Goal: Communication & Community: Answer question/provide support

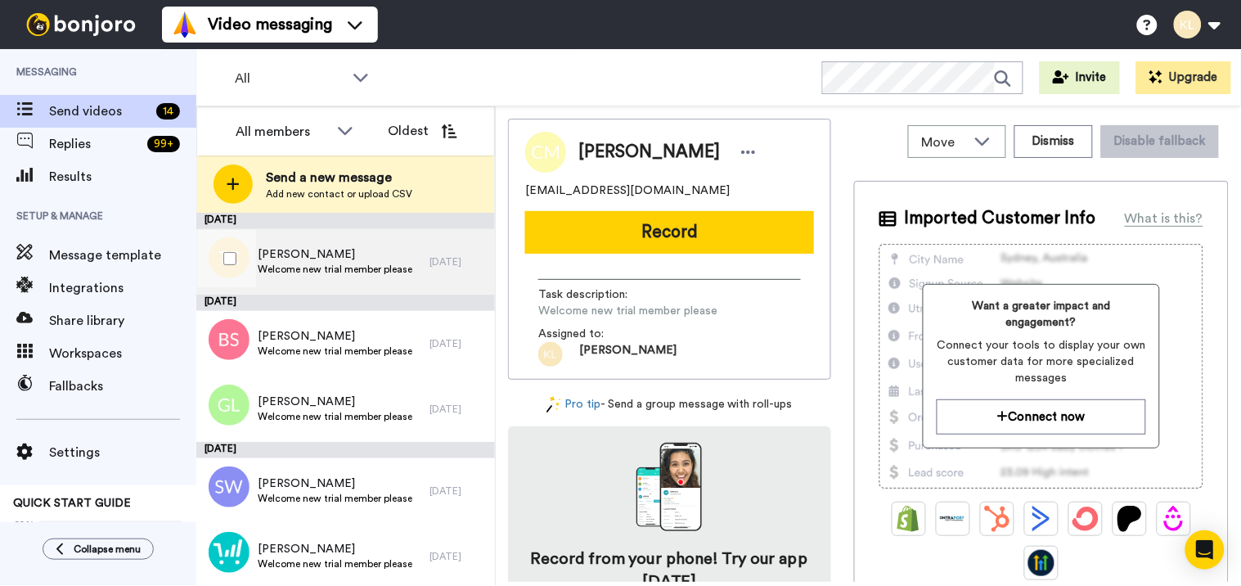
click at [376, 264] on span "Welcome new trial member please" at bounding box center [335, 269] width 155 height 13
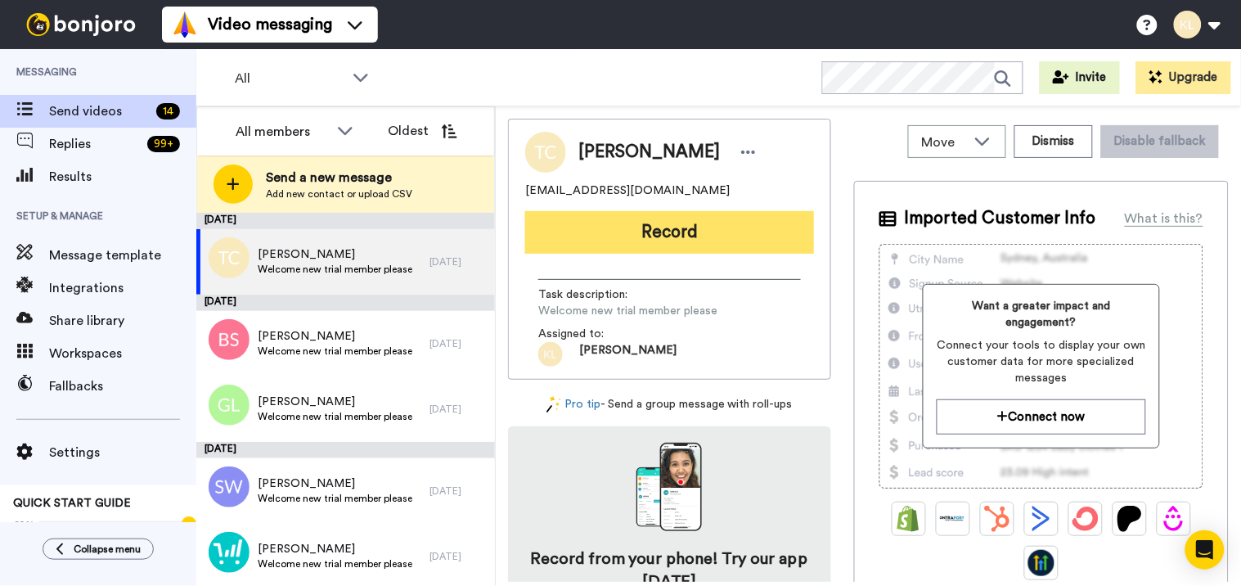
click at [649, 236] on button "Record" at bounding box center [669, 232] width 289 height 43
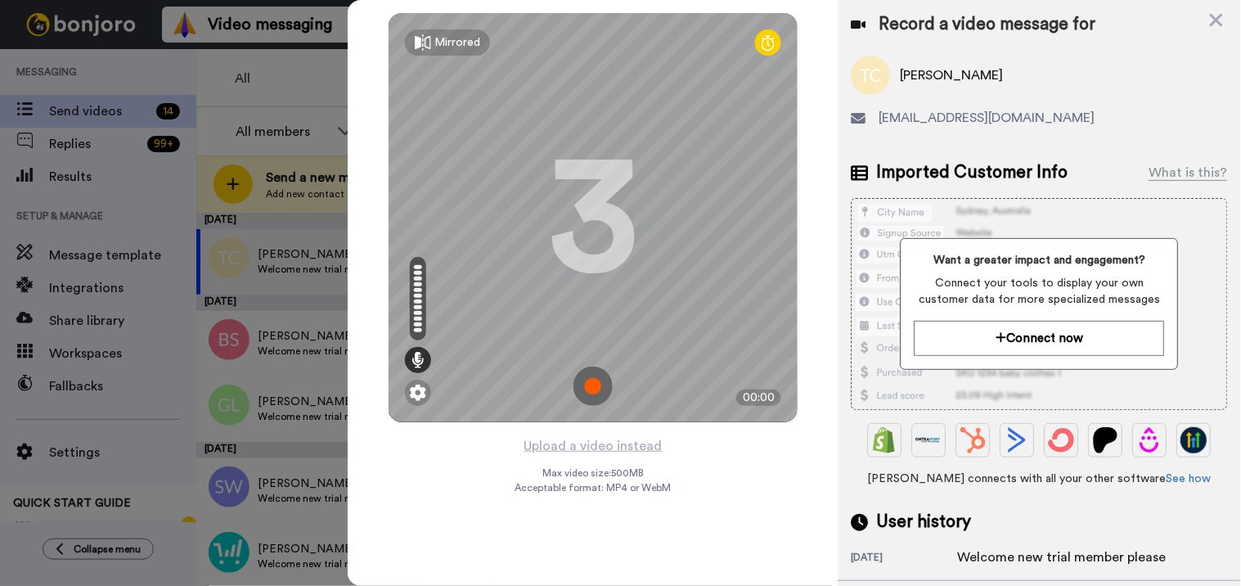
click at [595, 378] on img at bounding box center [592, 385] width 39 height 39
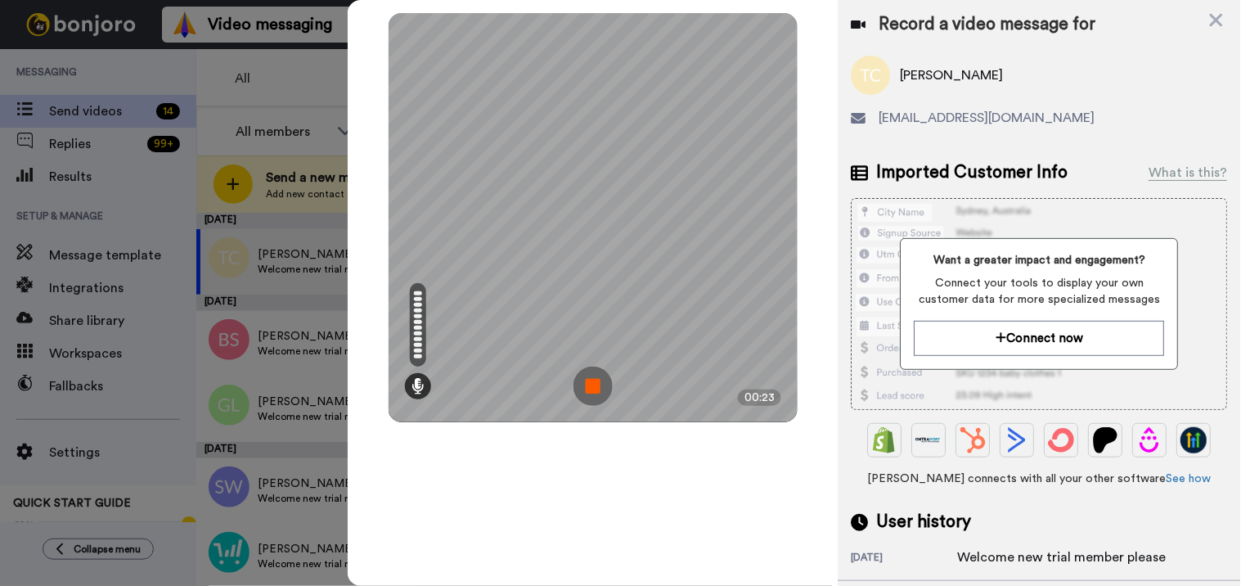
click at [579, 379] on img at bounding box center [592, 385] width 39 height 39
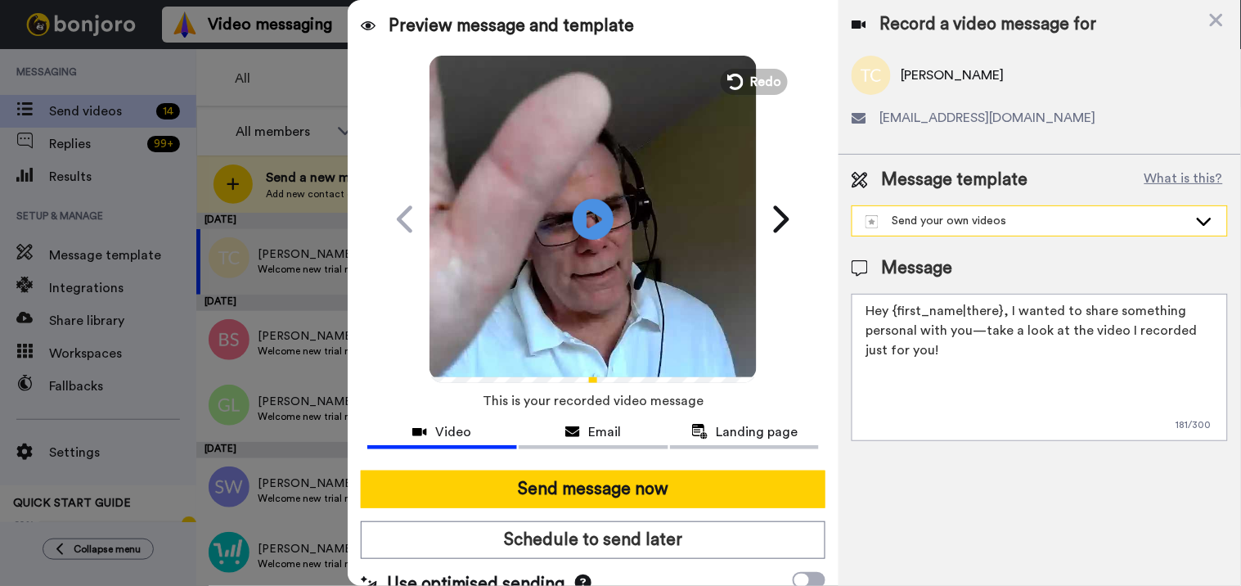
click at [943, 217] on div "Send your own videos" at bounding box center [1026, 221] width 322 height 16
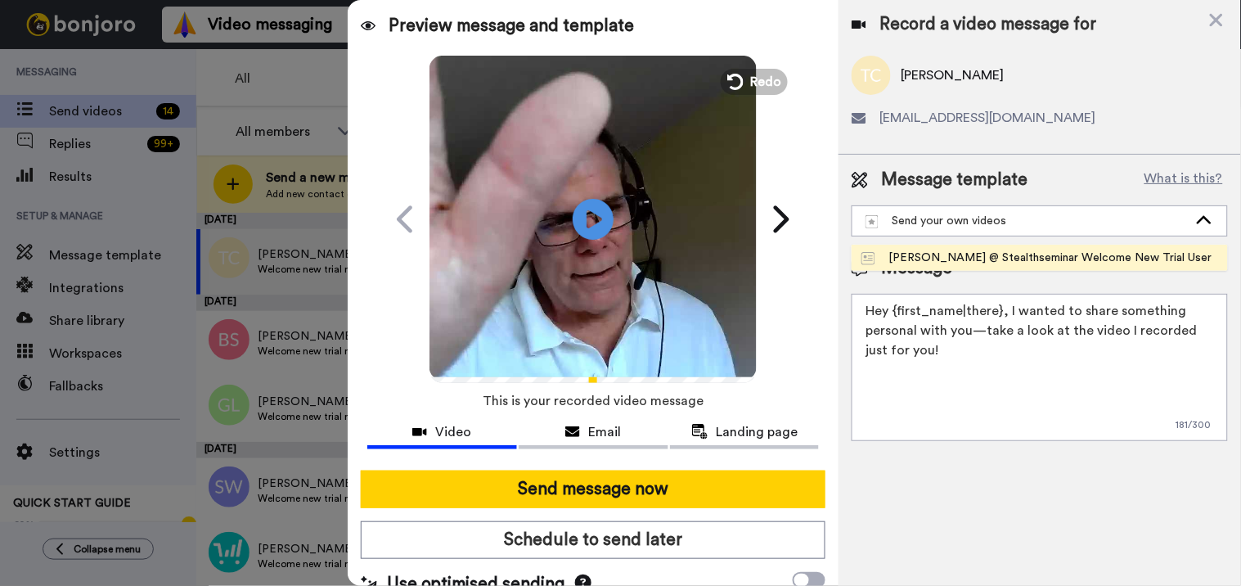
click at [941, 259] on div "[PERSON_NAME] @ Stealthseminar Welcome New Trial User" at bounding box center [1036, 257] width 350 height 16
type textarea "Hi there {first_name} I recorded a message for you on this fine day, check it o…"
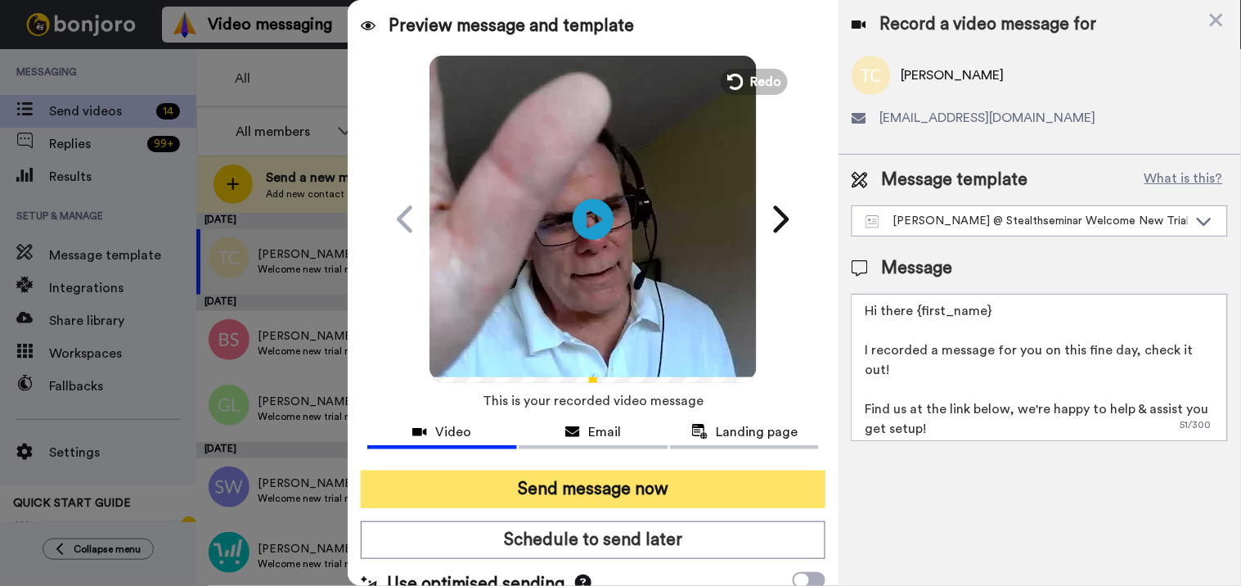
click at [695, 480] on button "Send message now" at bounding box center [593, 489] width 465 height 38
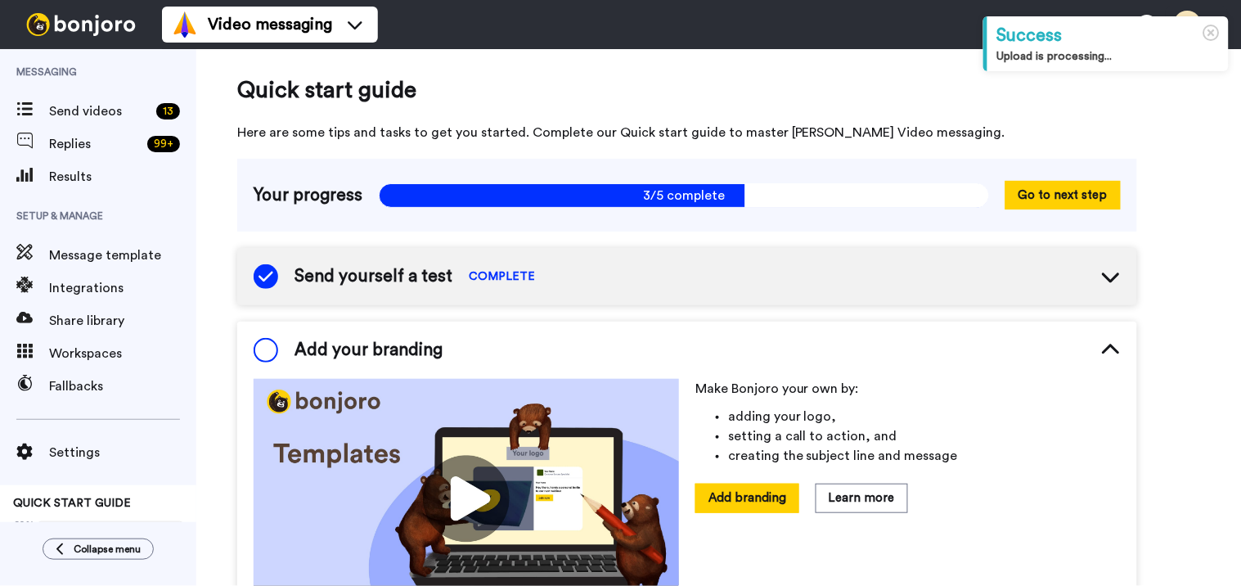
scroll to position [108, 0]
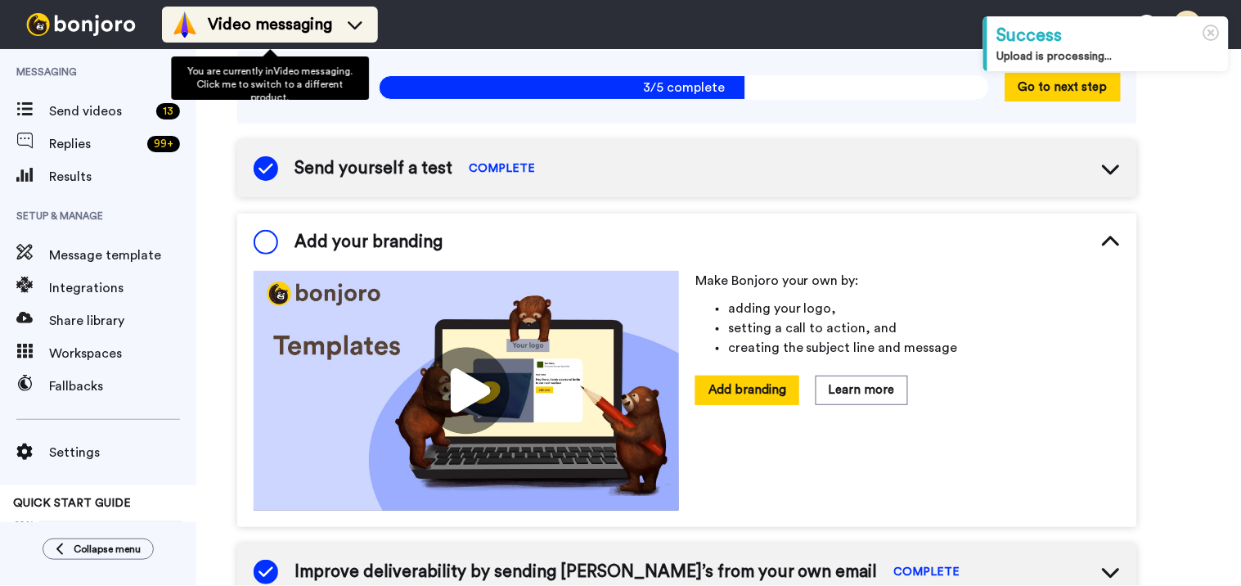
click at [308, 15] on span "Video messaging" at bounding box center [270, 24] width 124 height 23
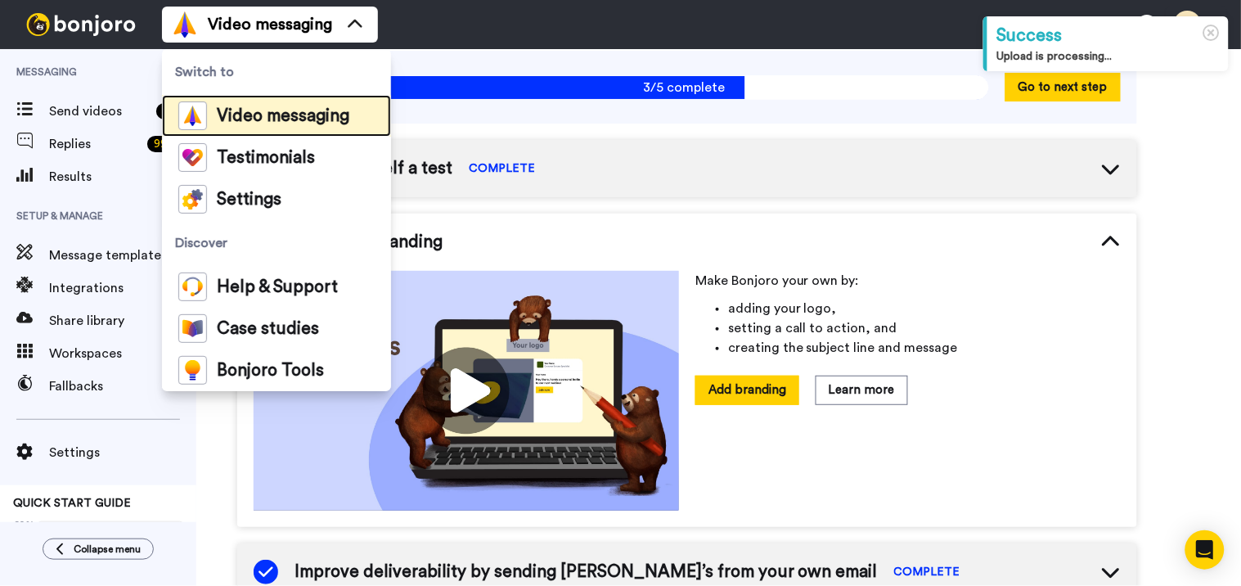
click at [312, 103] on div "Video messaging" at bounding box center [263, 115] width 171 height 29
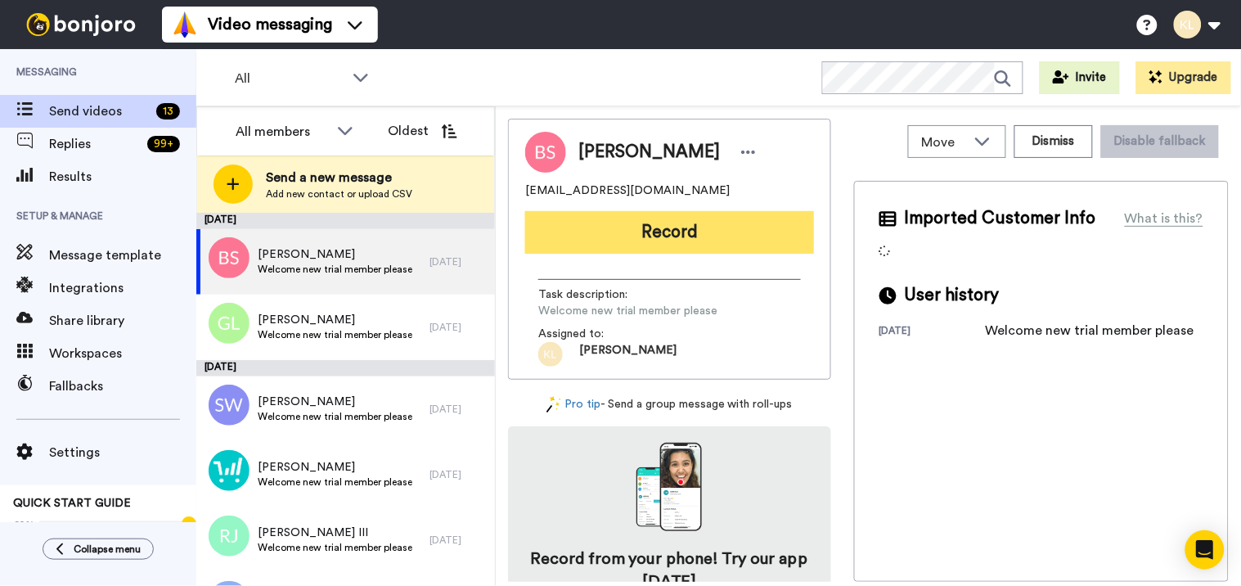
click at [689, 226] on button "Record" at bounding box center [669, 232] width 289 height 43
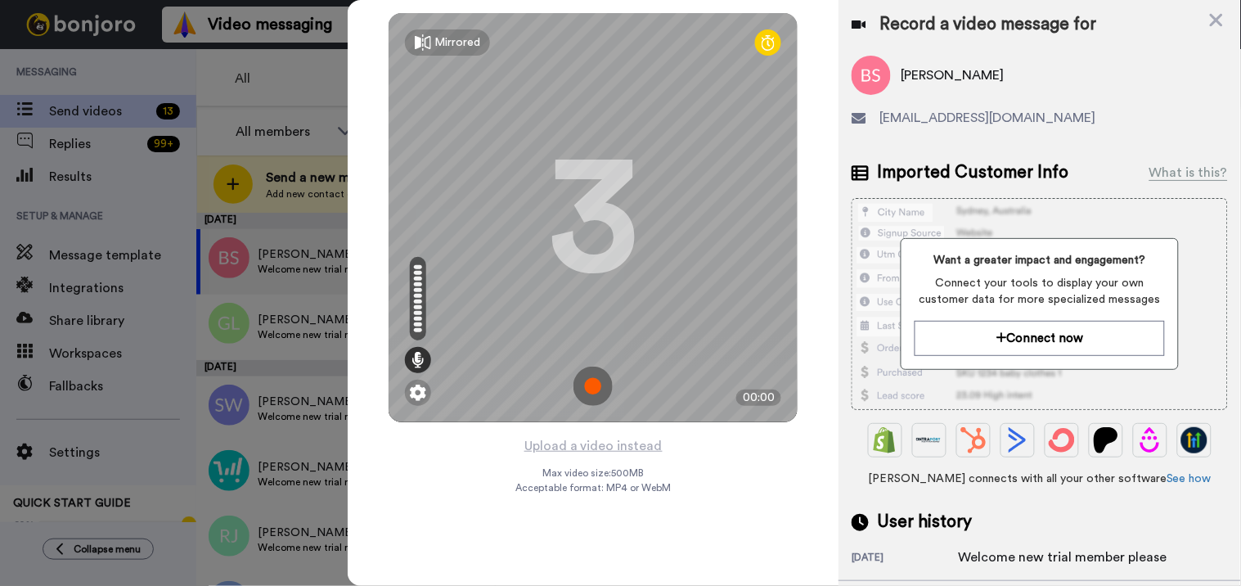
click at [591, 386] on img at bounding box center [592, 385] width 39 height 39
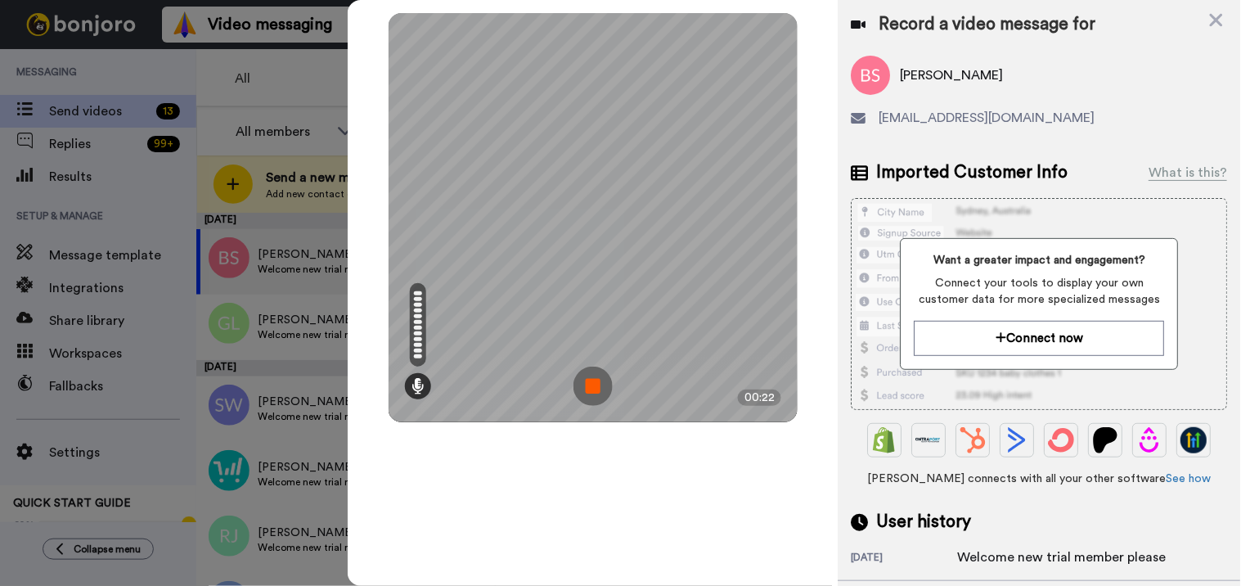
click at [604, 383] on img at bounding box center [592, 385] width 39 height 39
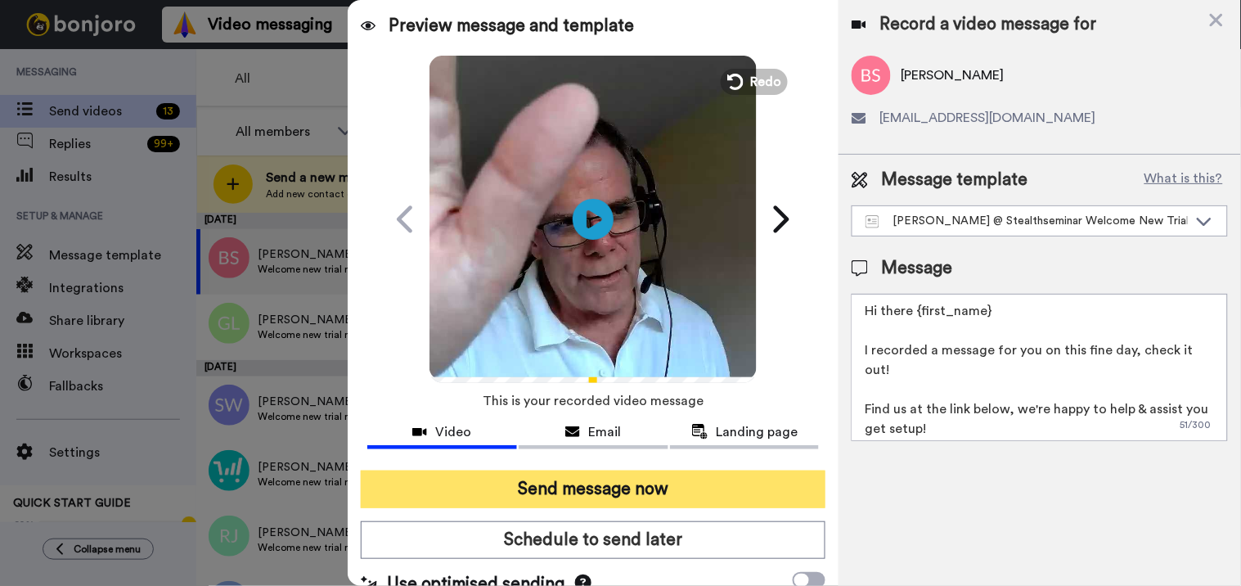
click at [618, 486] on button "Send message now" at bounding box center [593, 489] width 465 height 38
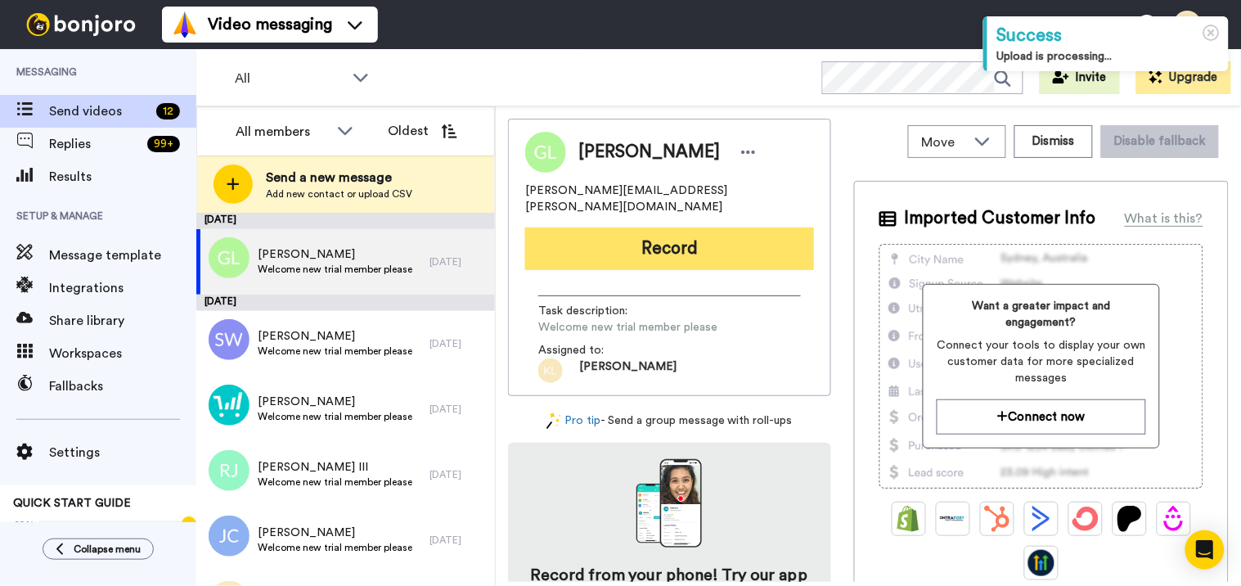
click at [658, 229] on button "Record" at bounding box center [669, 248] width 289 height 43
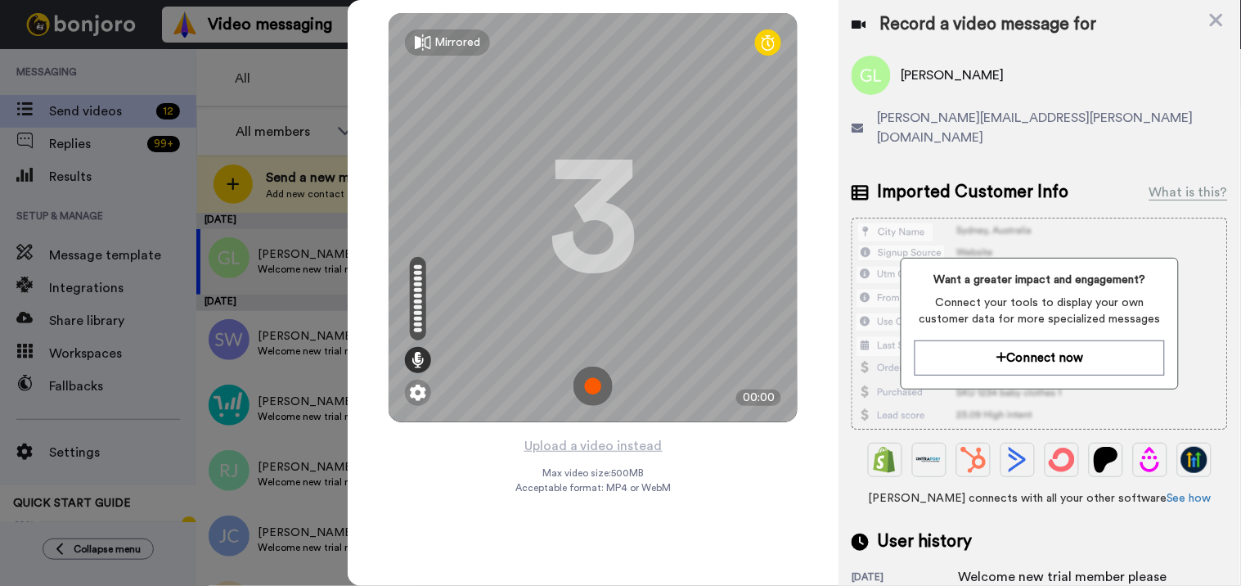
click at [597, 385] on img at bounding box center [592, 385] width 39 height 39
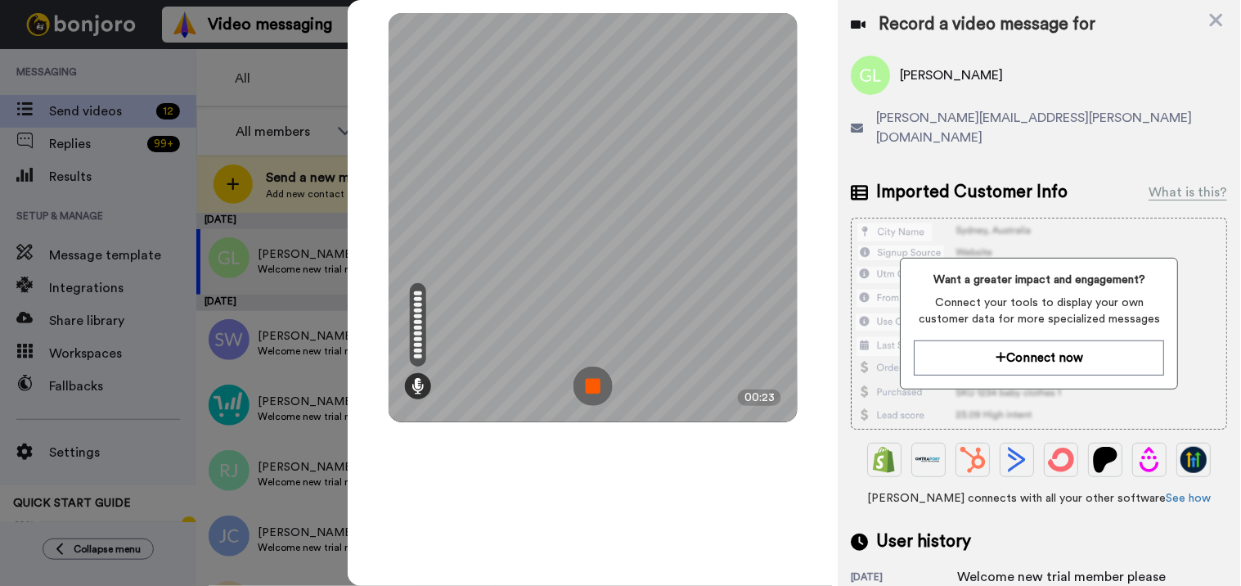
click at [602, 386] on img at bounding box center [592, 385] width 39 height 39
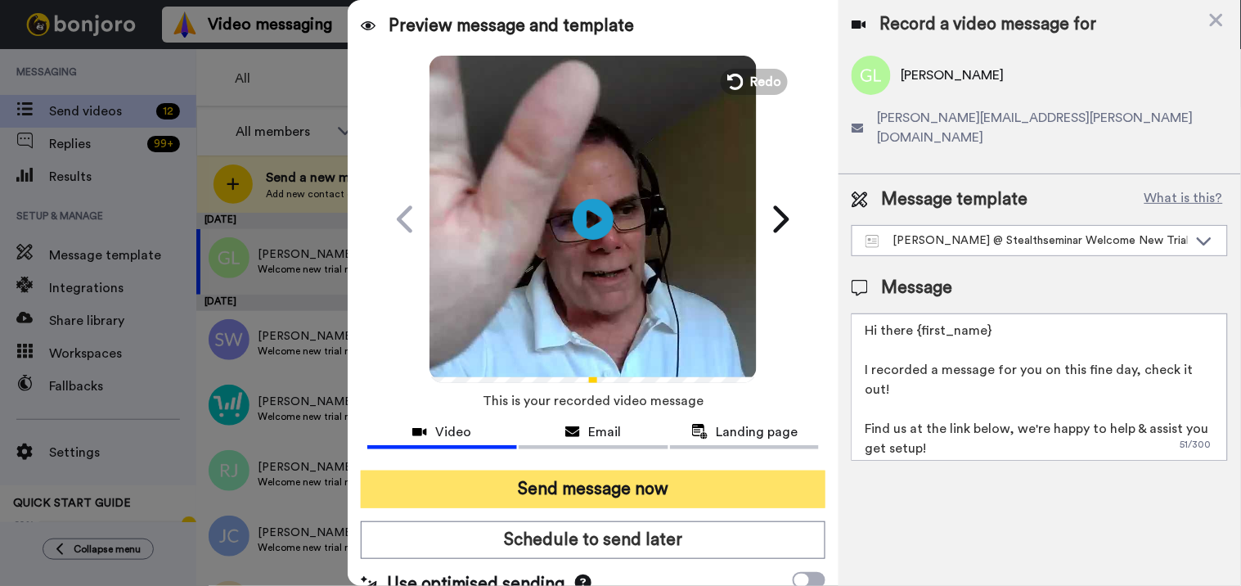
click at [601, 506] on button "Send message now" at bounding box center [593, 489] width 465 height 38
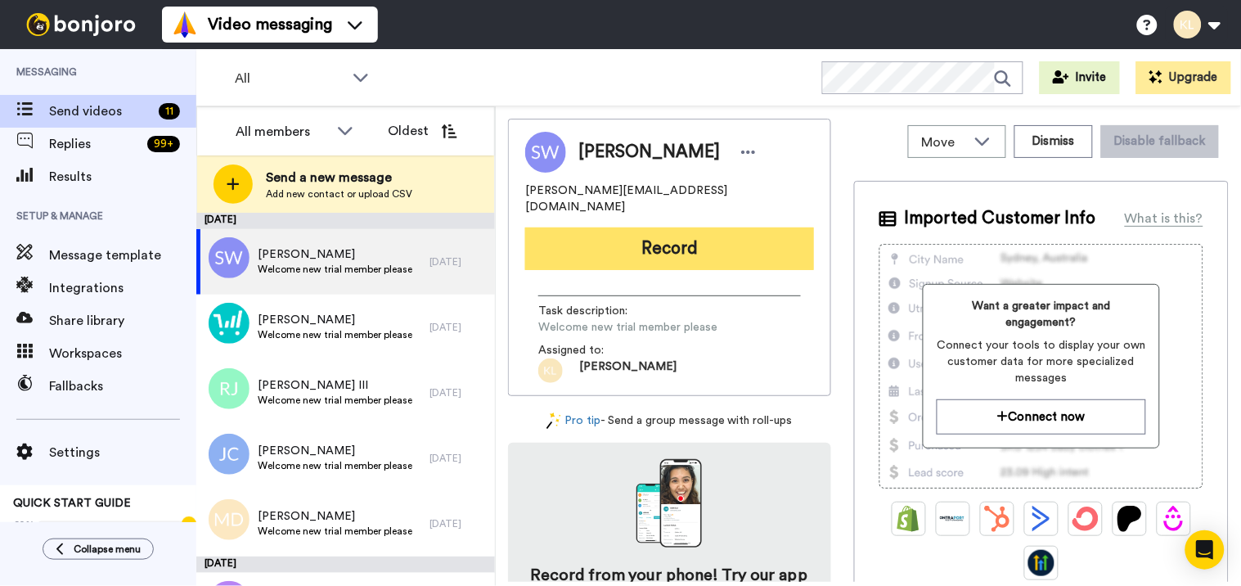
click at [736, 240] on button "Record" at bounding box center [669, 248] width 289 height 43
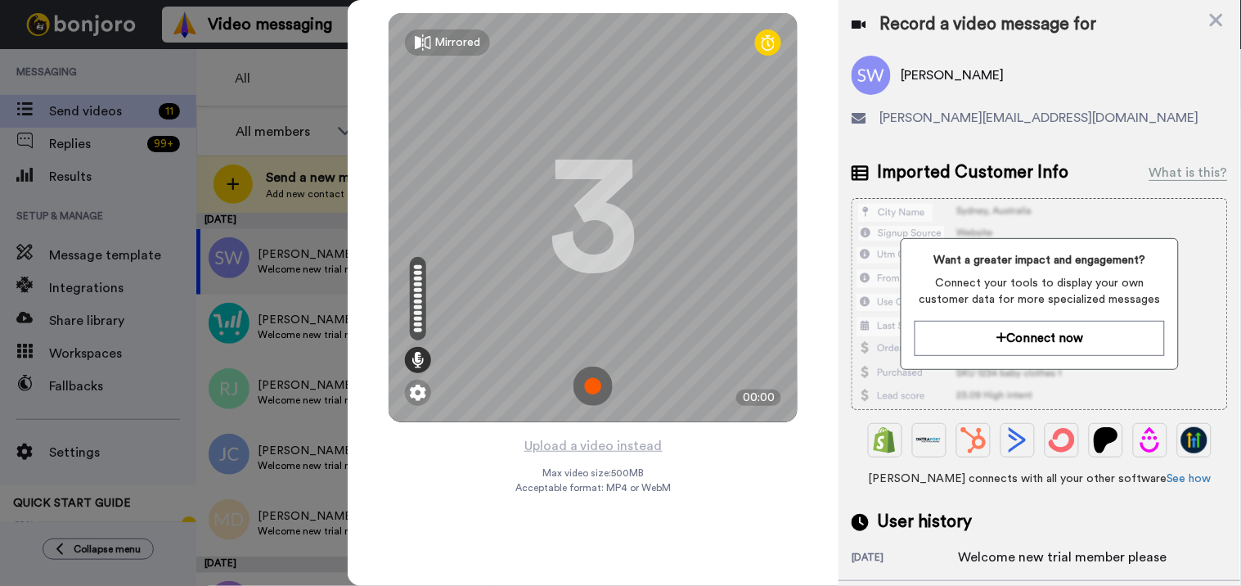
click at [599, 398] on img at bounding box center [592, 385] width 39 height 39
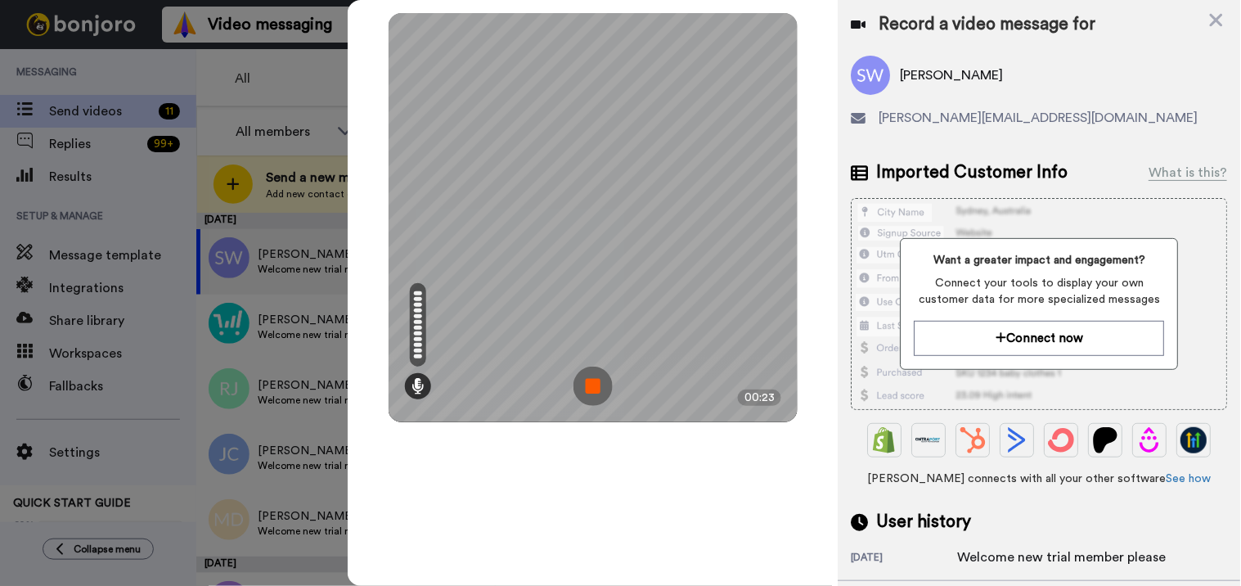
click at [581, 385] on img at bounding box center [592, 385] width 39 height 39
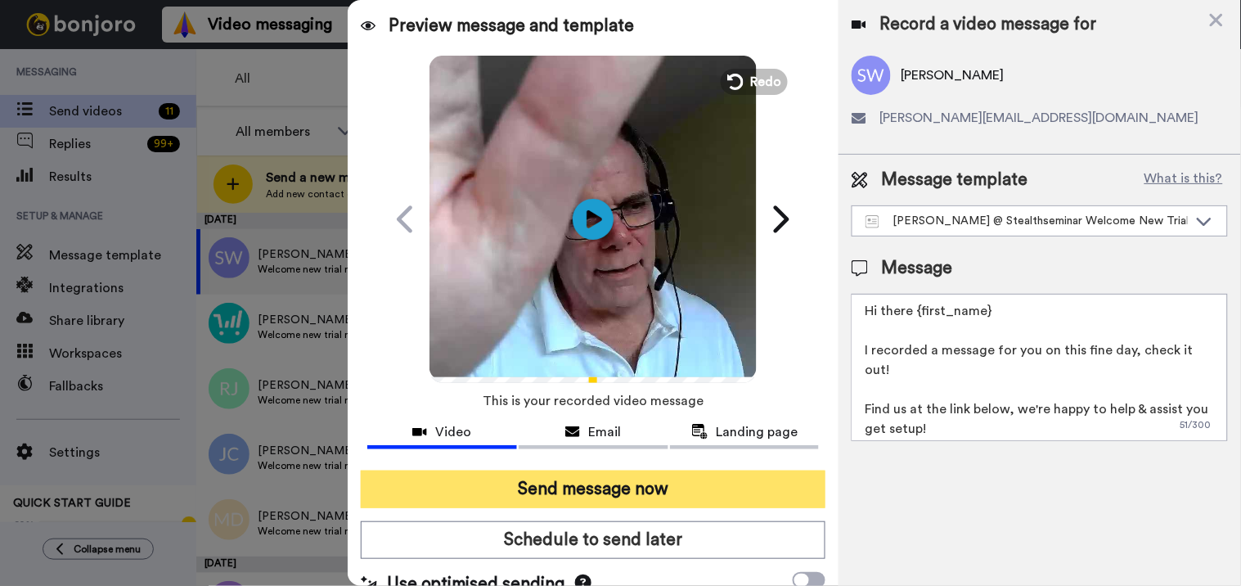
click at [633, 471] on button "Send message now" at bounding box center [593, 489] width 465 height 38
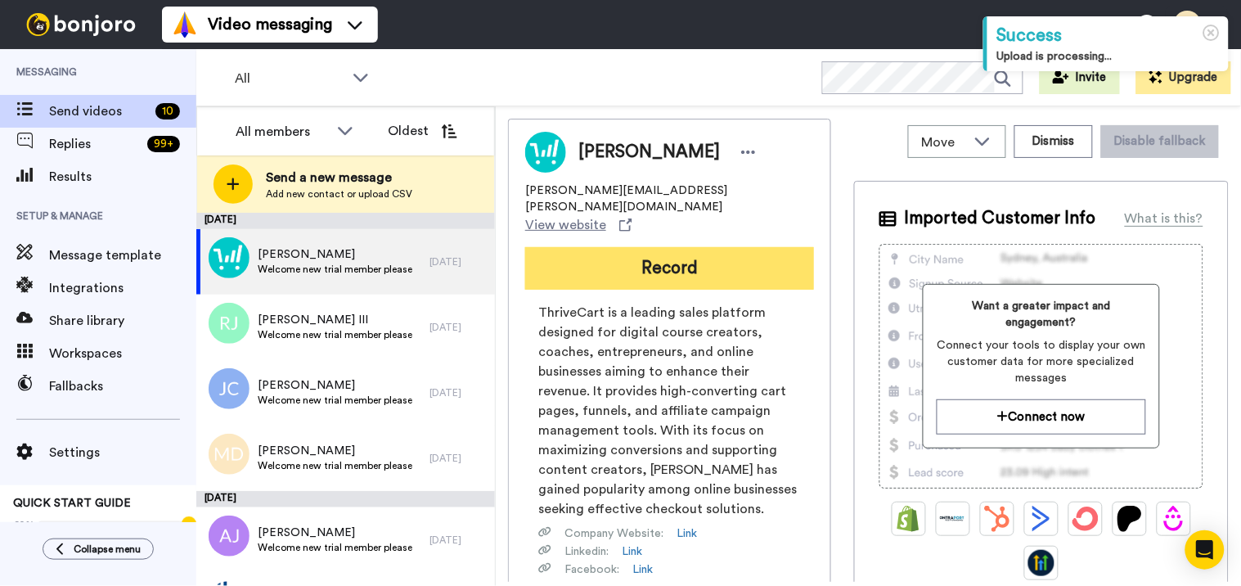
click at [688, 249] on button "Record" at bounding box center [669, 268] width 289 height 43
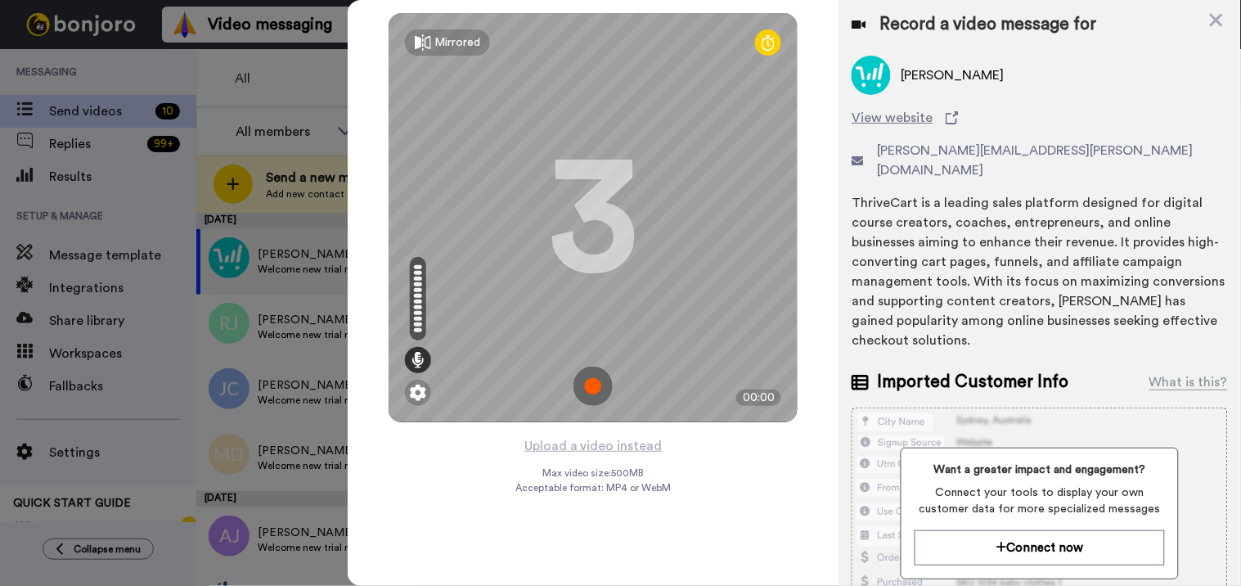
click at [601, 386] on img at bounding box center [592, 385] width 39 height 39
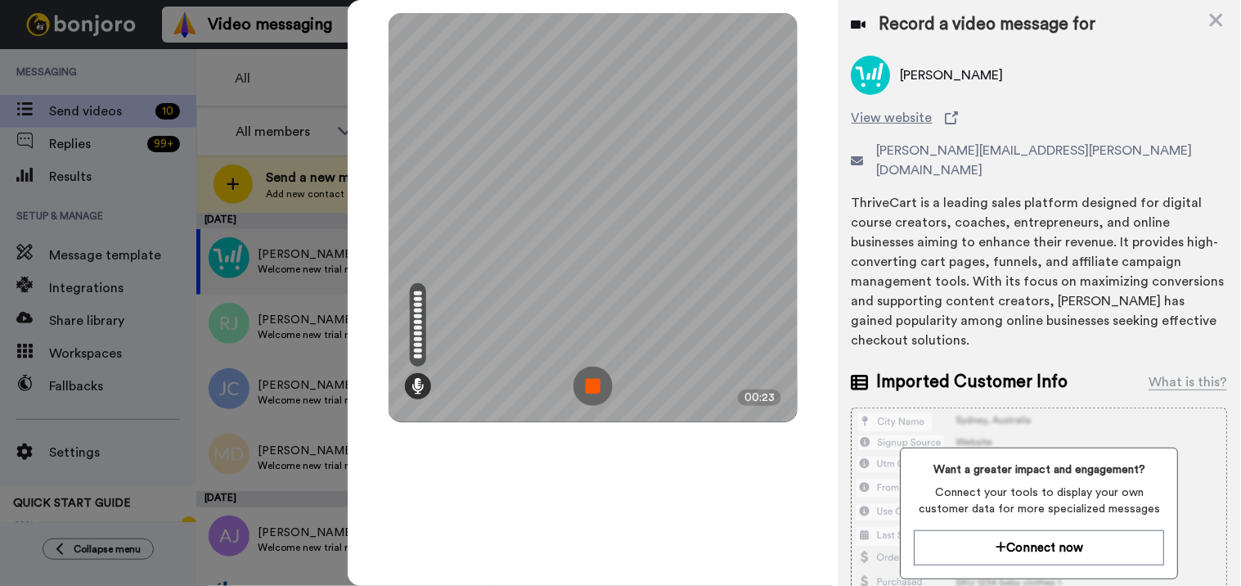
click at [594, 388] on img at bounding box center [592, 385] width 39 height 39
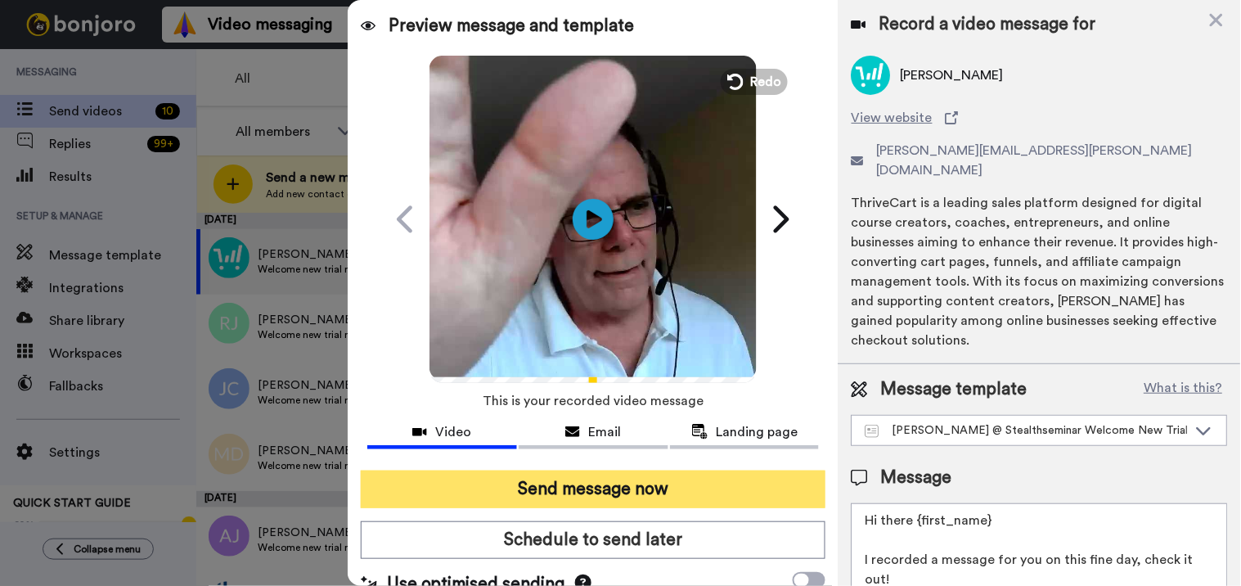
click at [606, 480] on button "Send message now" at bounding box center [593, 489] width 465 height 38
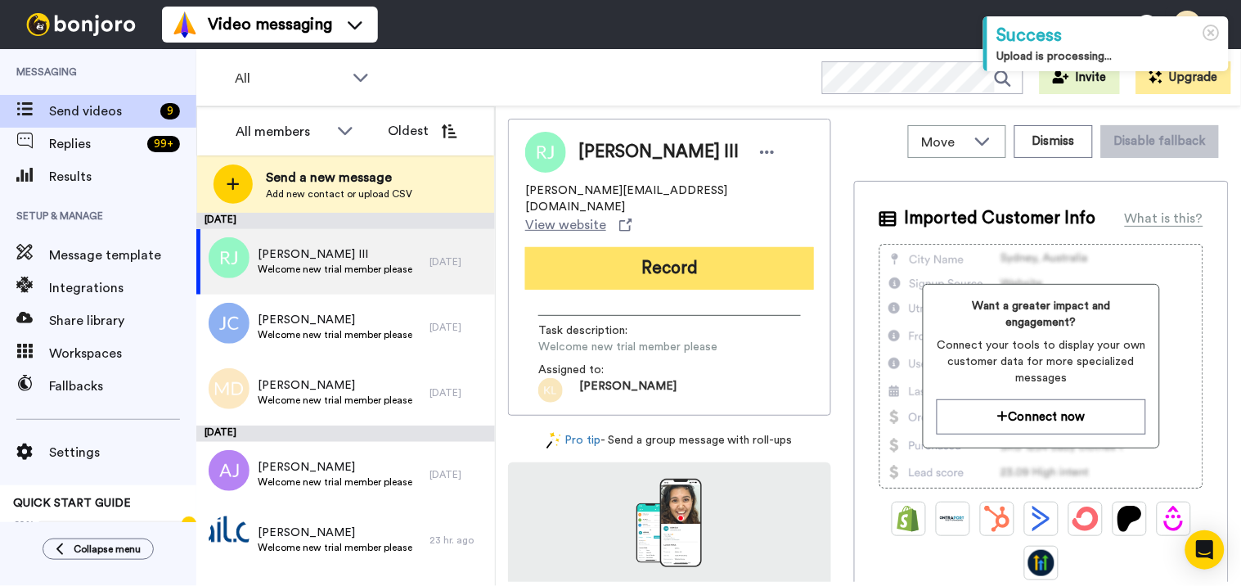
click at [669, 247] on button "Record" at bounding box center [669, 268] width 289 height 43
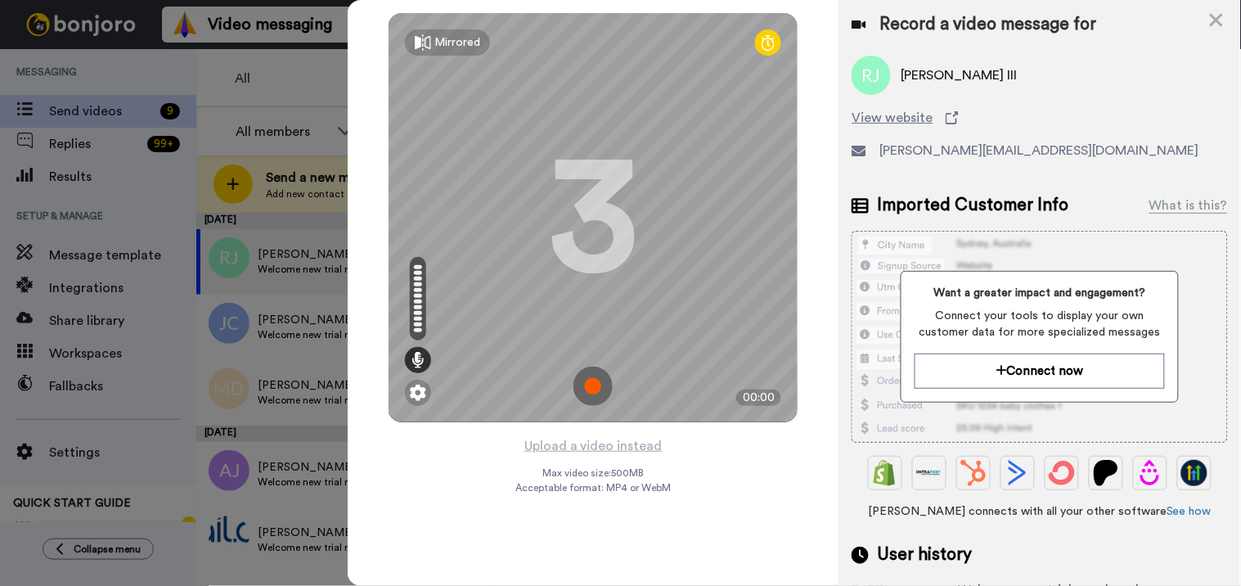
click at [598, 394] on img at bounding box center [592, 385] width 39 height 39
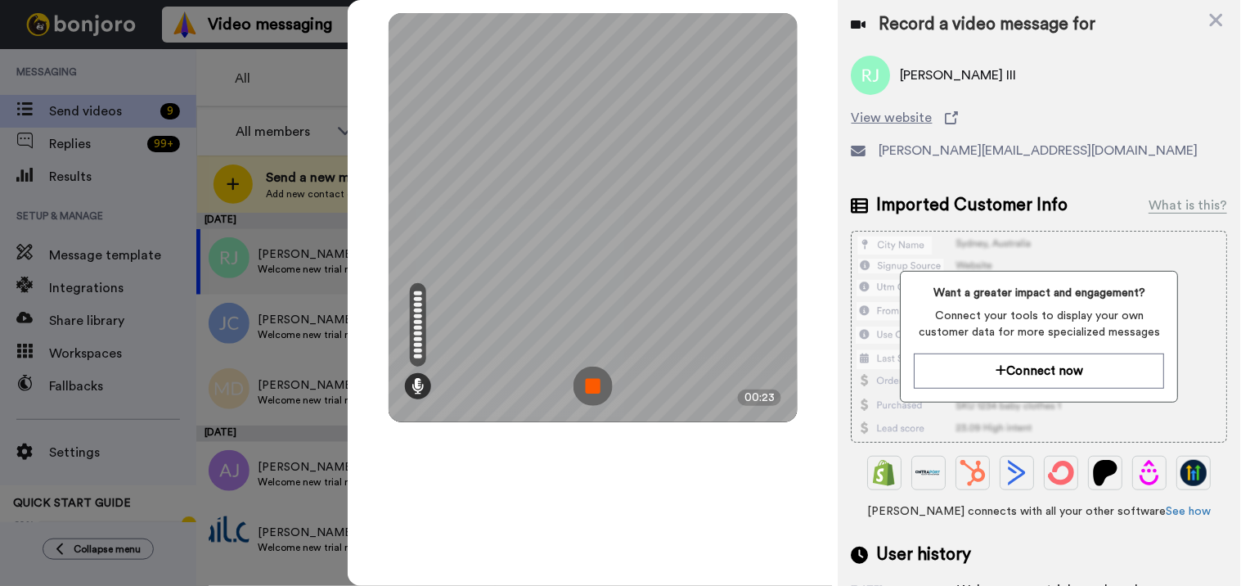
click at [591, 390] on img at bounding box center [592, 385] width 39 height 39
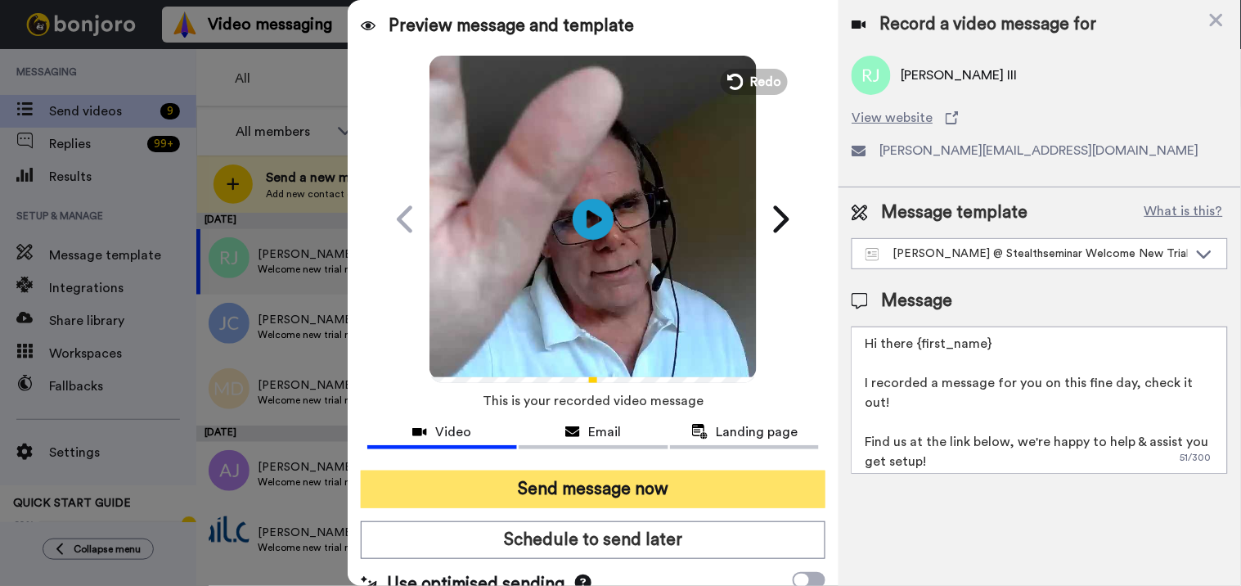
click at [638, 485] on button "Send message now" at bounding box center [593, 489] width 465 height 38
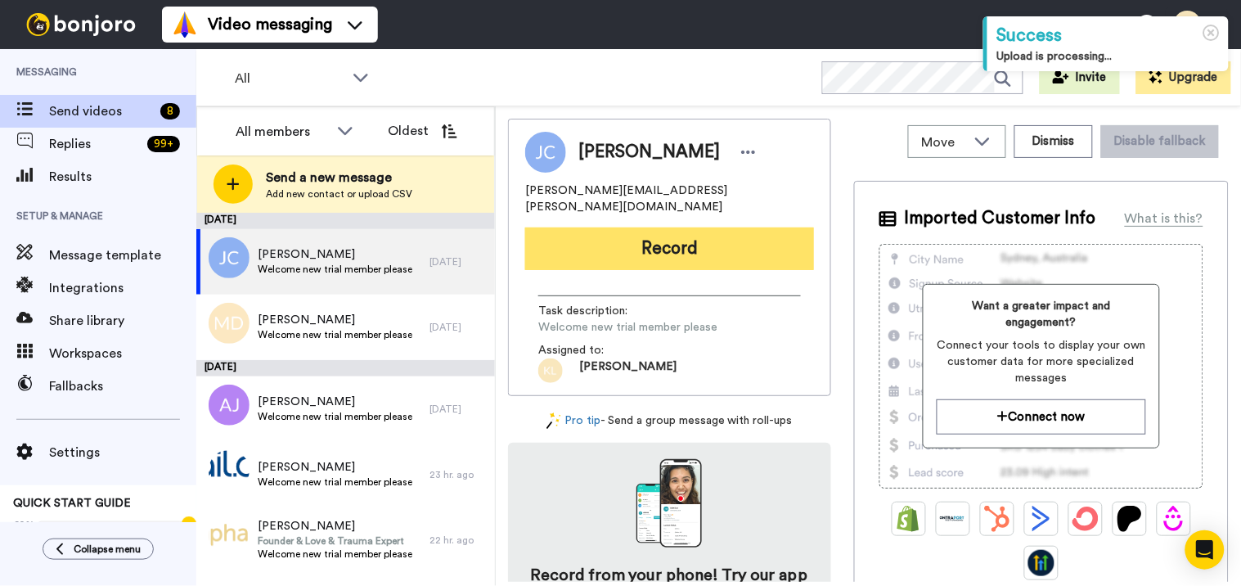
click at [668, 229] on button "Record" at bounding box center [669, 248] width 289 height 43
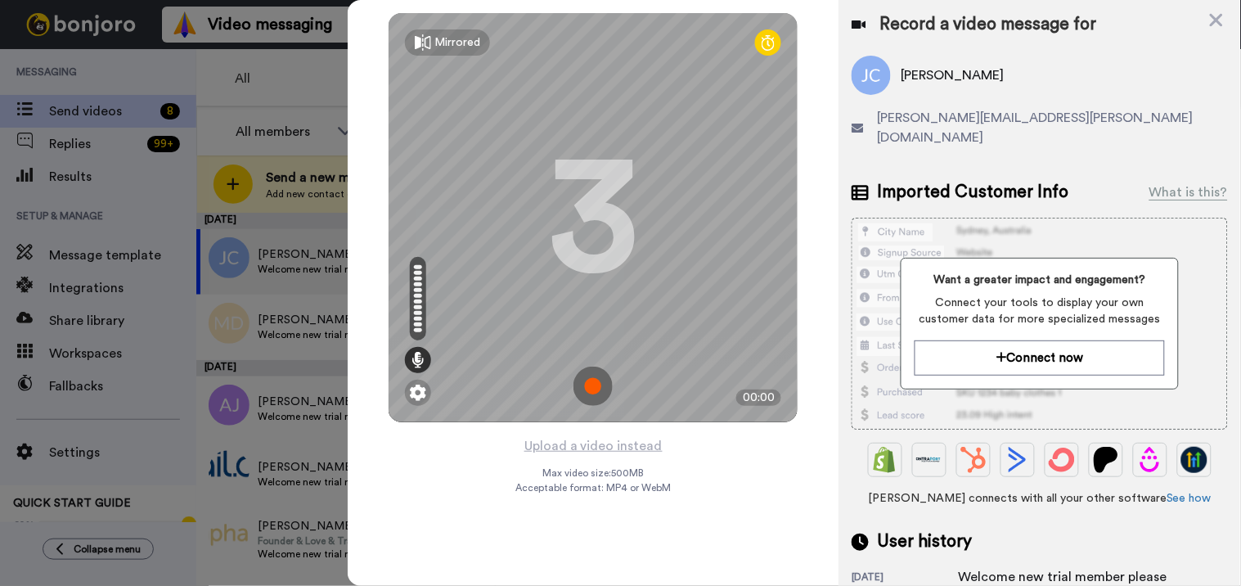
click at [601, 387] on img at bounding box center [592, 385] width 39 height 39
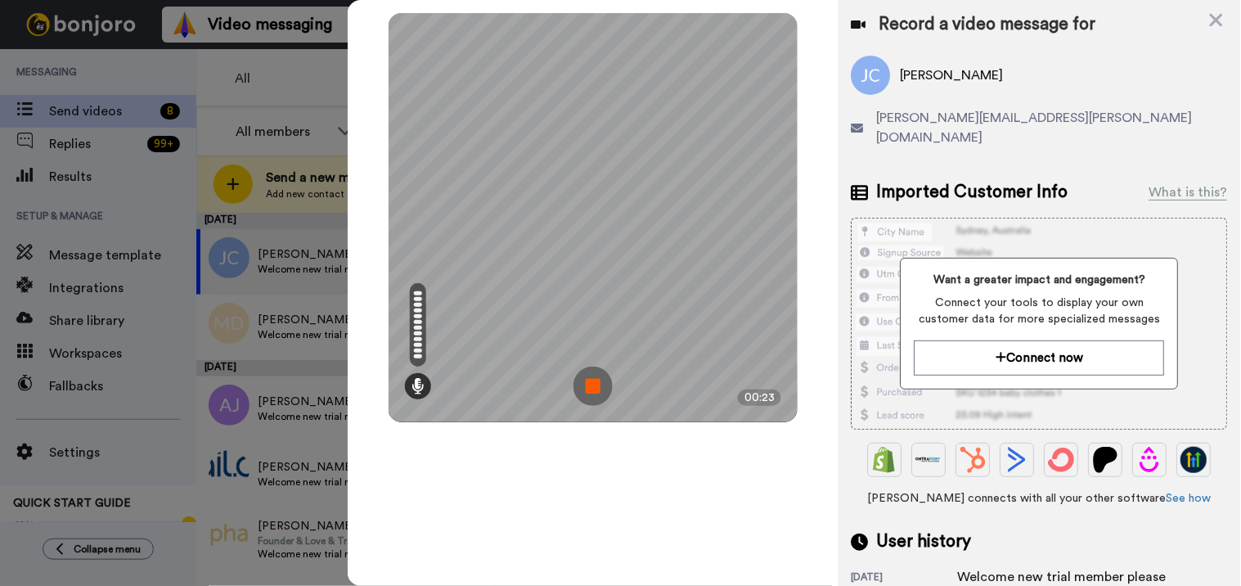
click at [596, 389] on img at bounding box center [592, 385] width 39 height 39
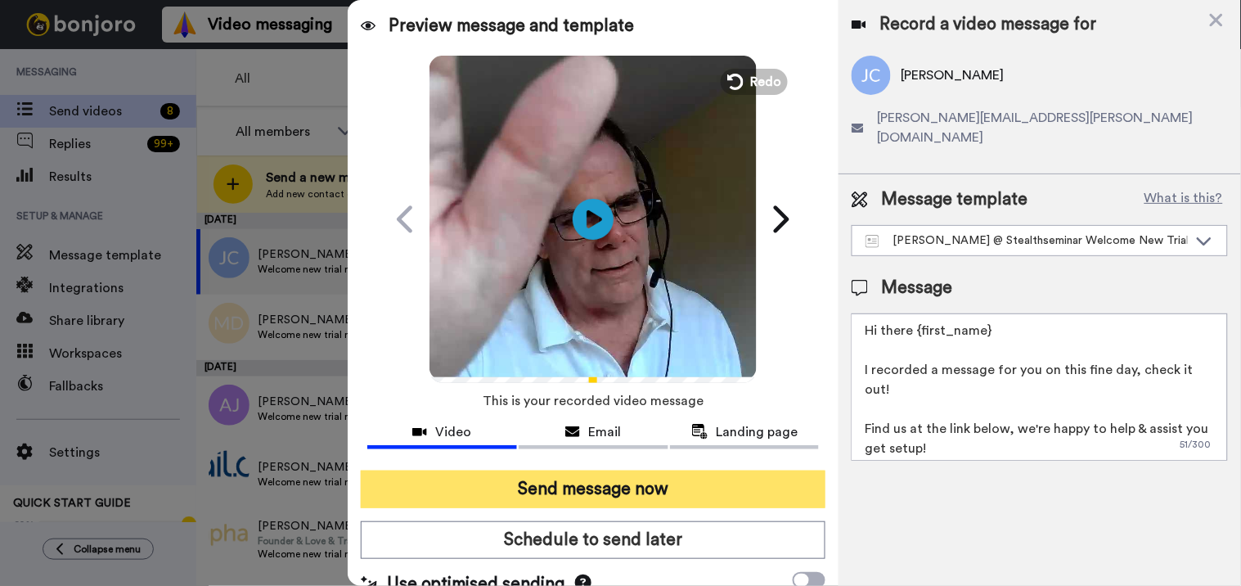
click at [606, 487] on button "Send message now" at bounding box center [593, 489] width 465 height 38
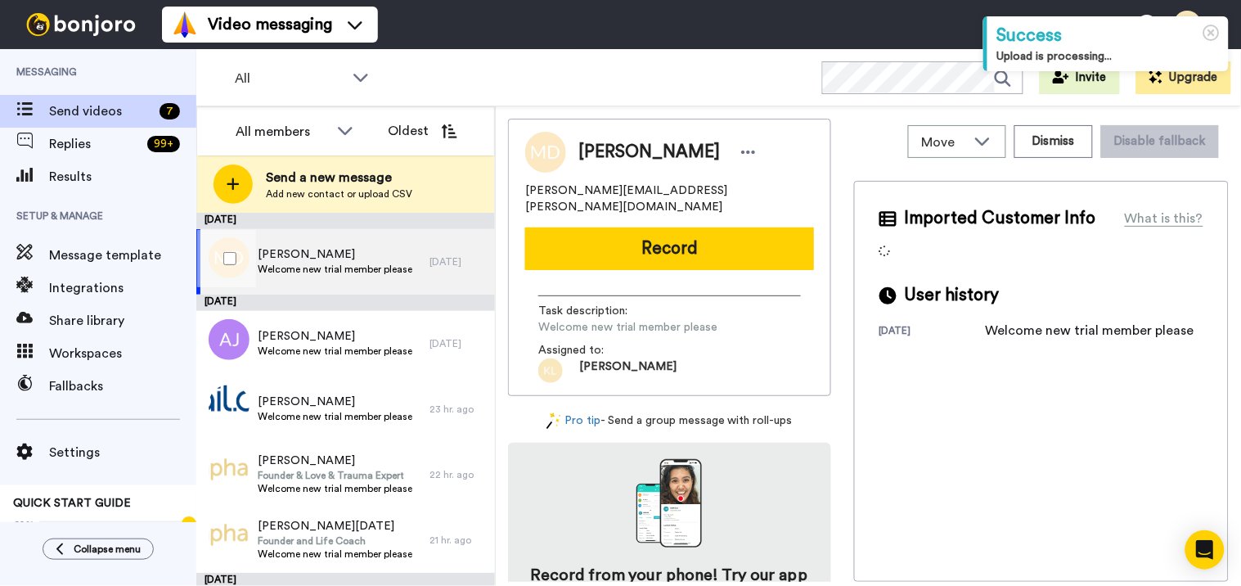
click at [321, 264] on span "Welcome new trial member please" at bounding box center [335, 269] width 155 height 13
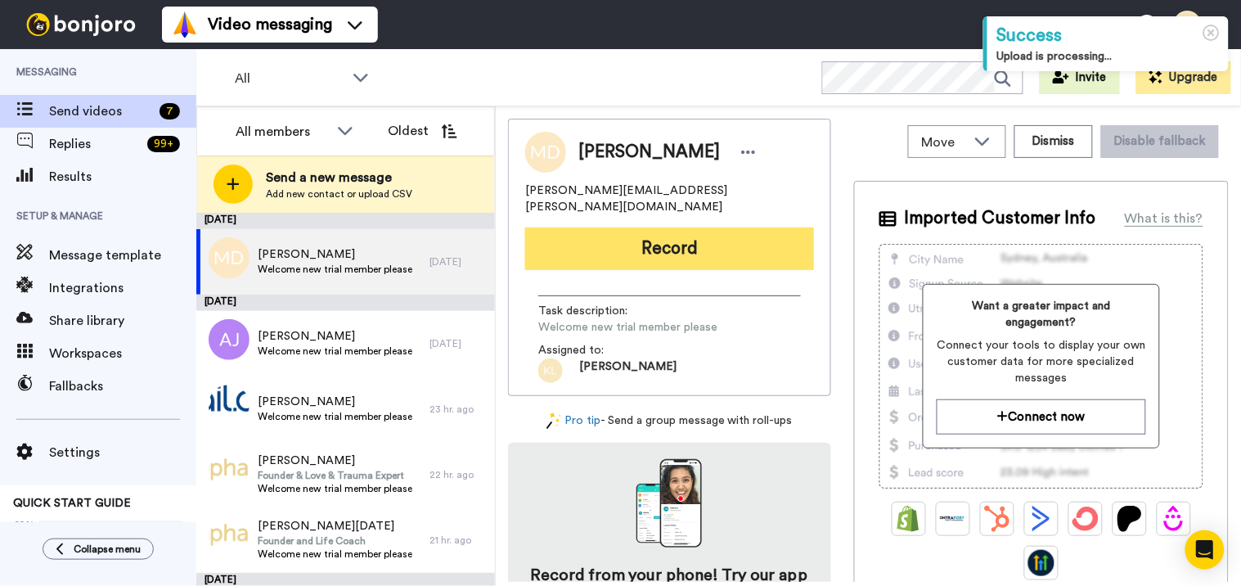
click at [685, 236] on button "Record" at bounding box center [669, 248] width 289 height 43
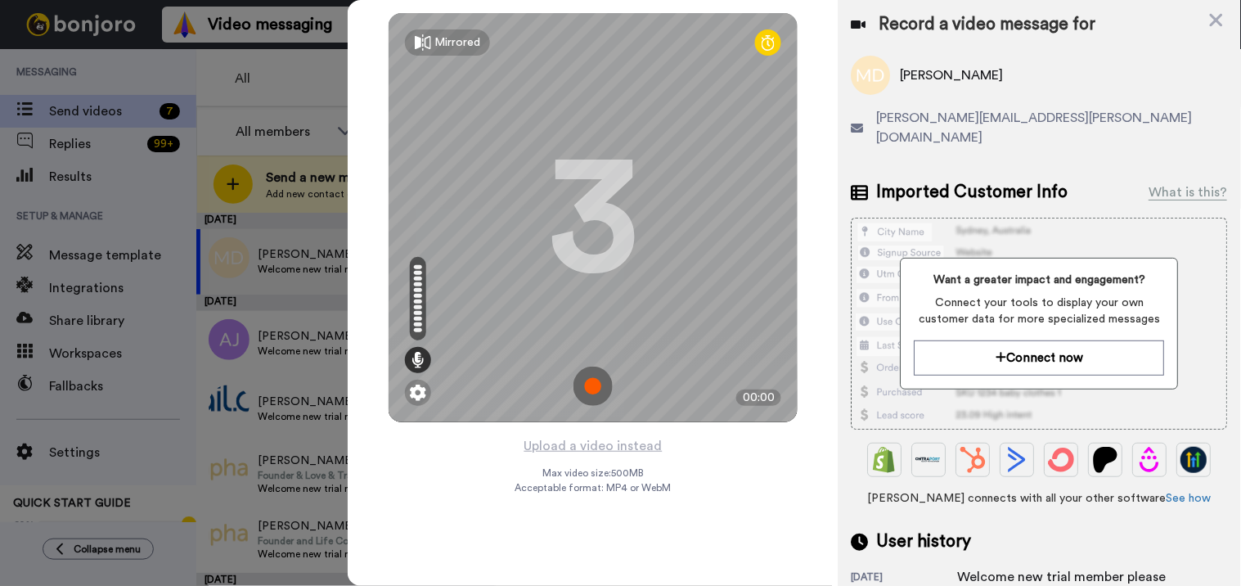
click at [598, 389] on img at bounding box center [592, 385] width 39 height 39
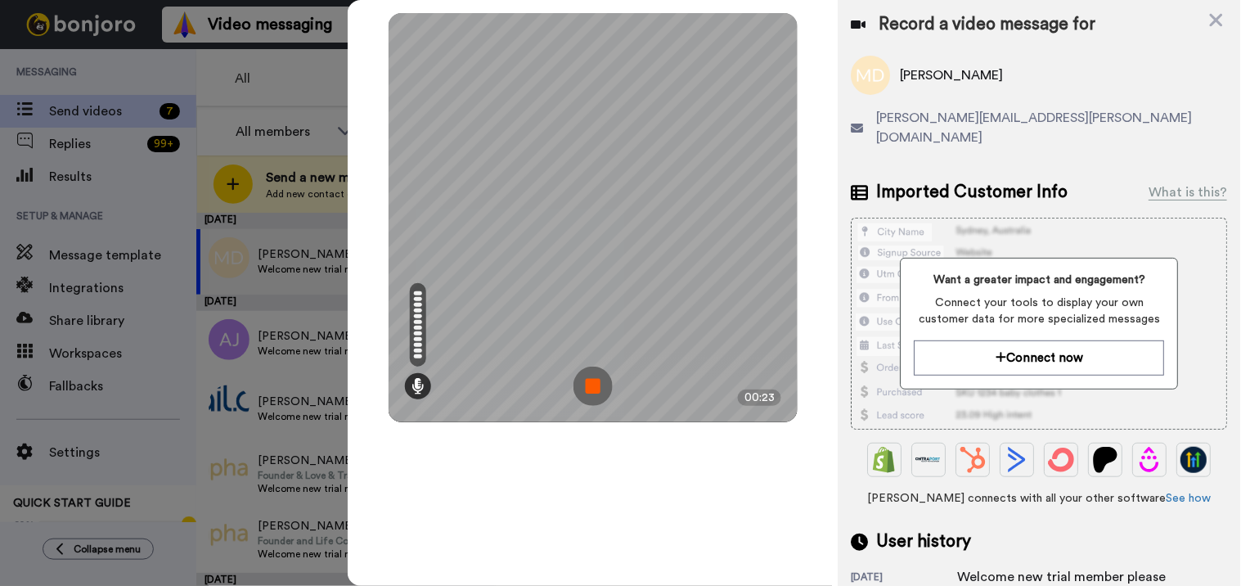
click at [603, 382] on img at bounding box center [592, 385] width 39 height 39
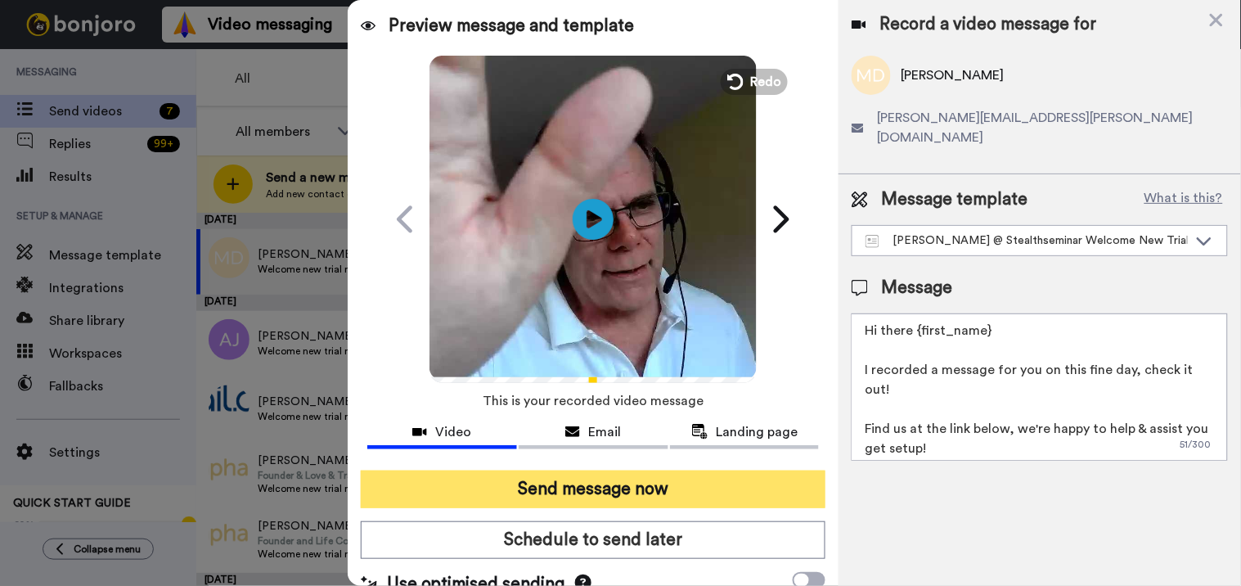
click at [639, 488] on button "Send message now" at bounding box center [593, 489] width 465 height 38
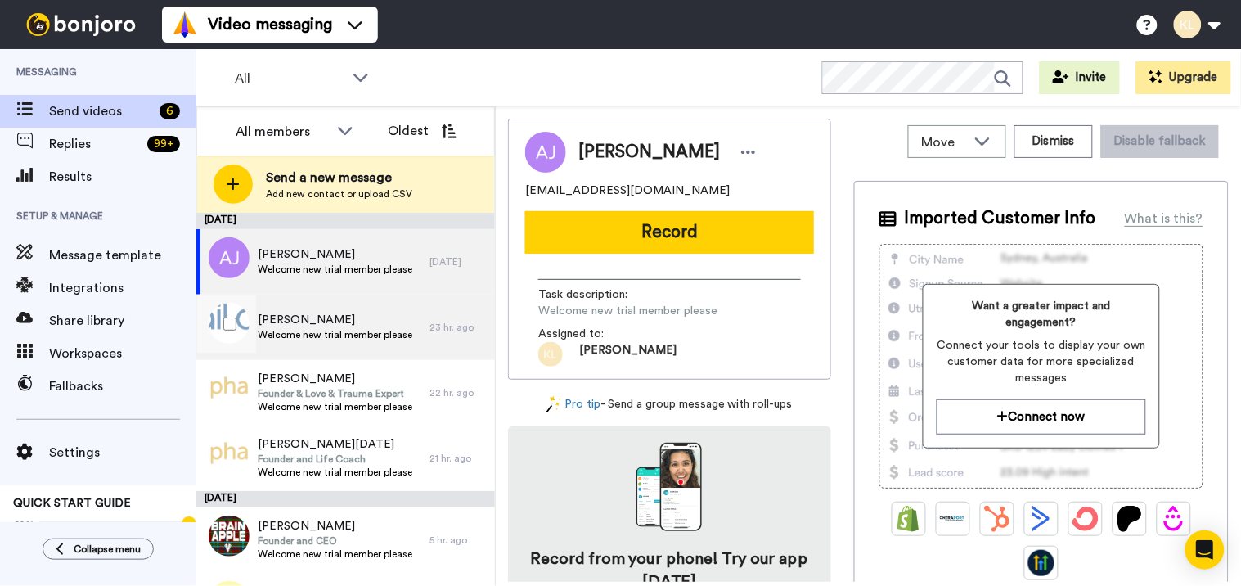
click at [339, 322] on span "[PERSON_NAME]" at bounding box center [335, 320] width 155 height 16
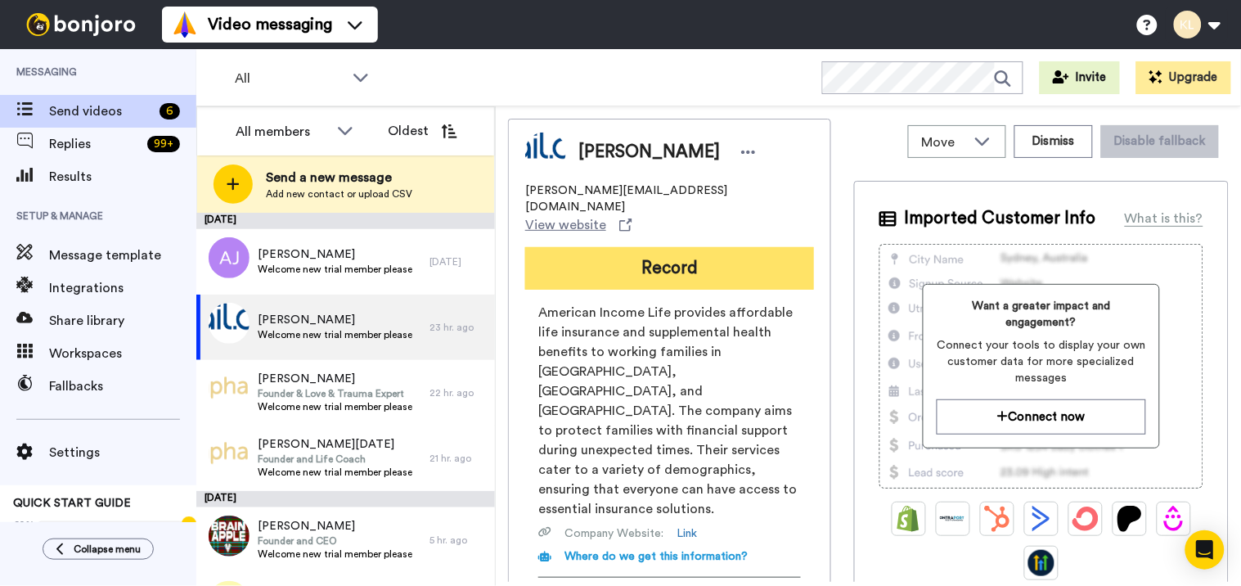
click at [700, 247] on button "Record" at bounding box center [669, 268] width 289 height 43
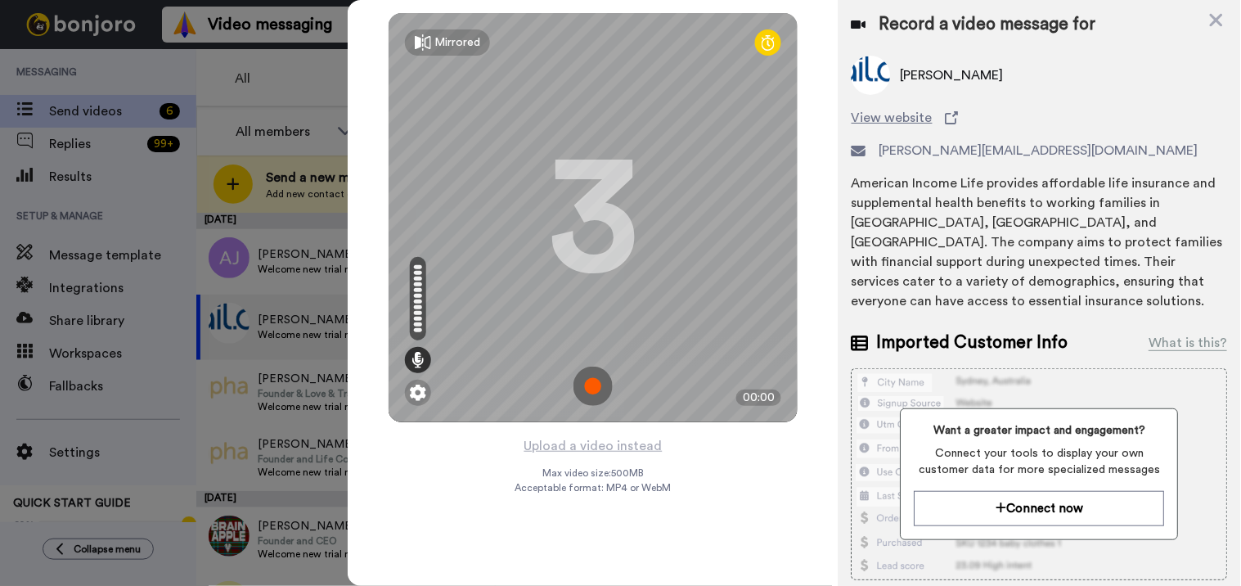
click at [600, 378] on img at bounding box center [592, 385] width 39 height 39
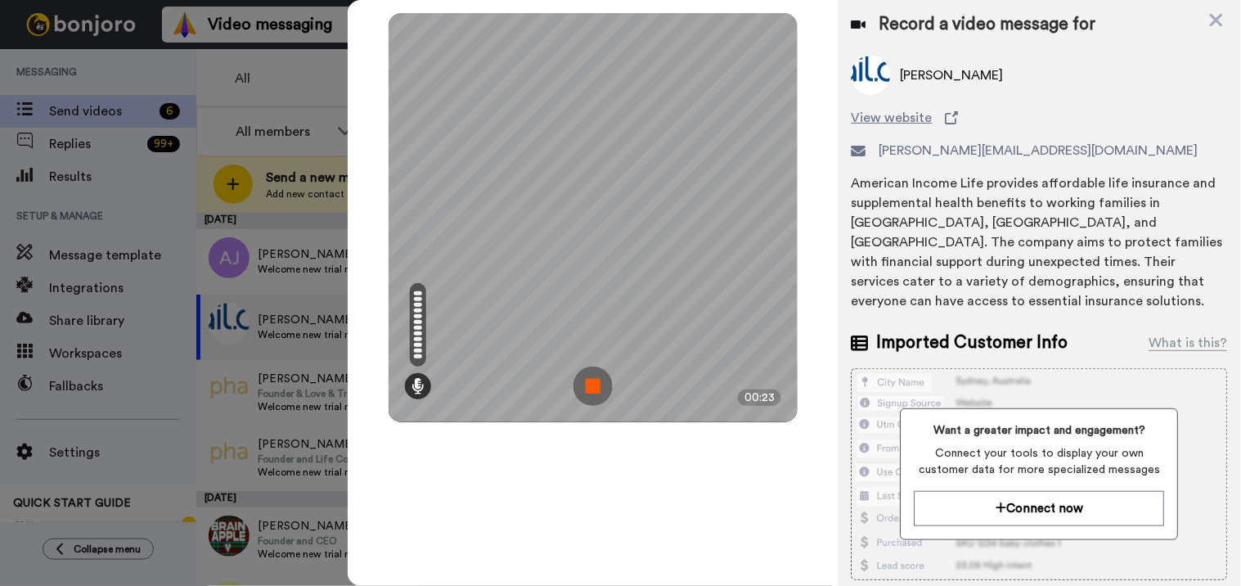
click at [587, 401] on img at bounding box center [592, 385] width 39 height 39
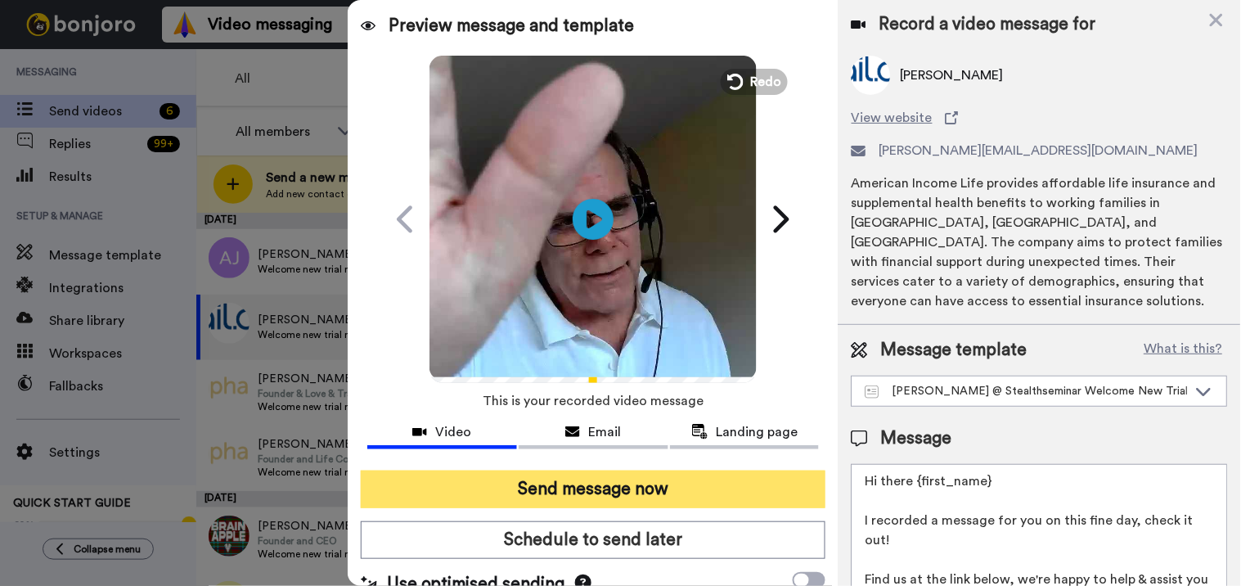
click at [647, 472] on button "Send message now" at bounding box center [593, 489] width 465 height 38
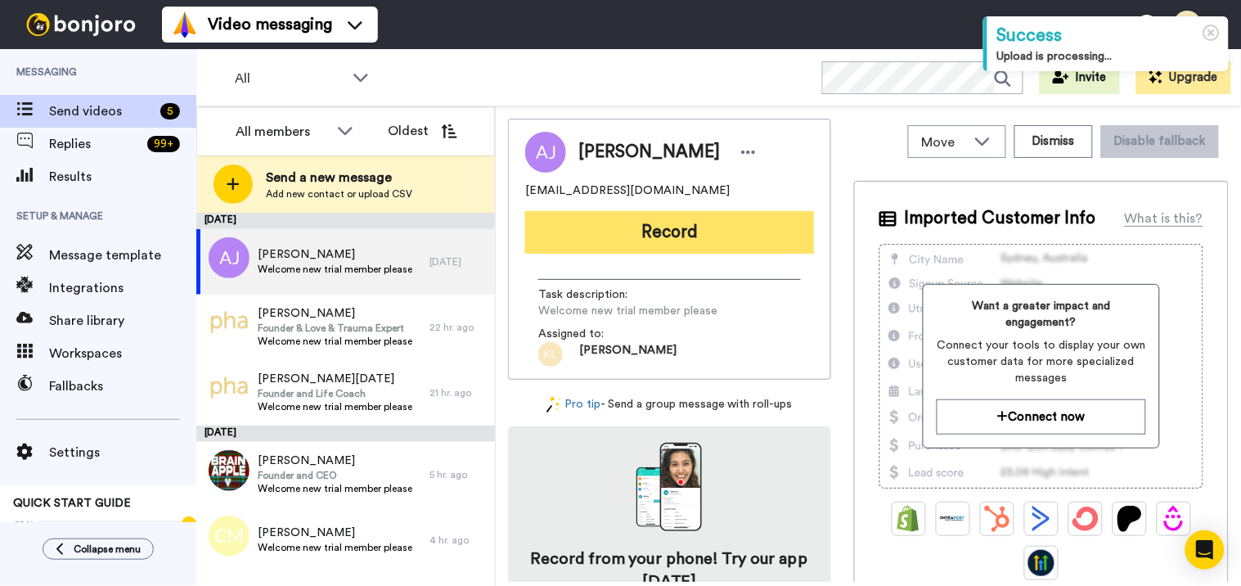
click at [699, 235] on button "Record" at bounding box center [669, 232] width 289 height 43
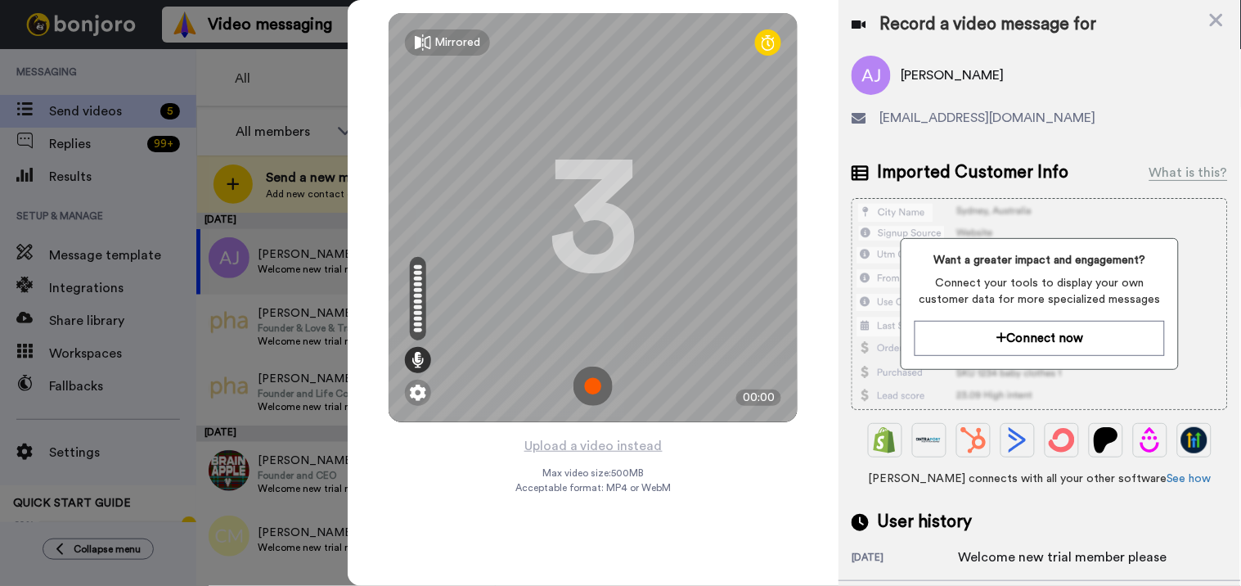
click at [581, 382] on img at bounding box center [592, 385] width 39 height 39
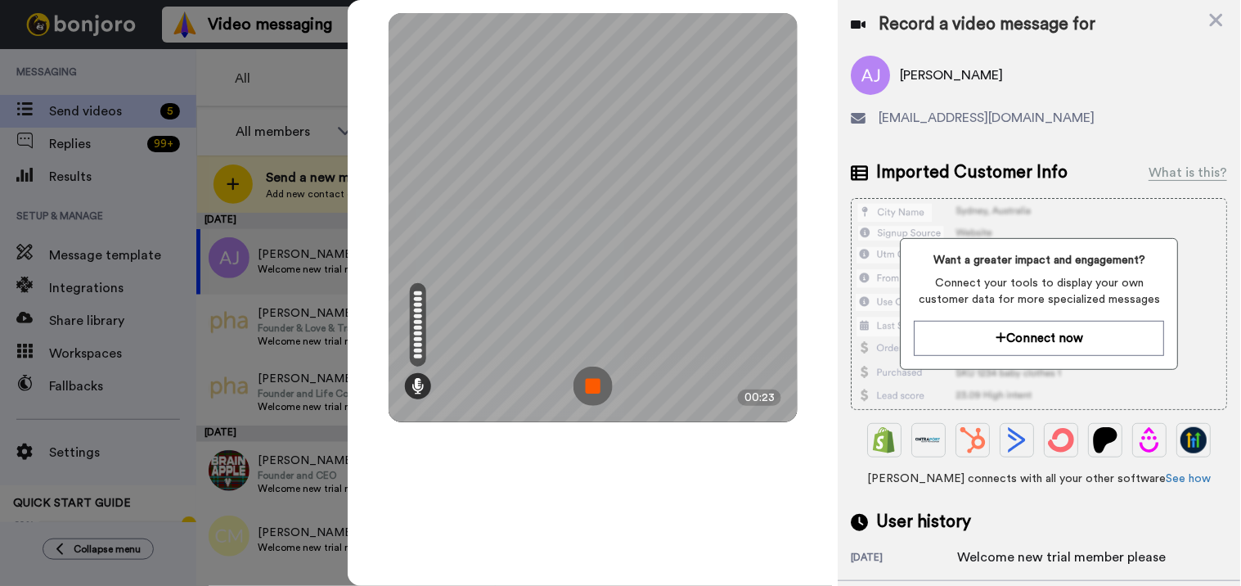
click at [590, 393] on img at bounding box center [592, 385] width 39 height 39
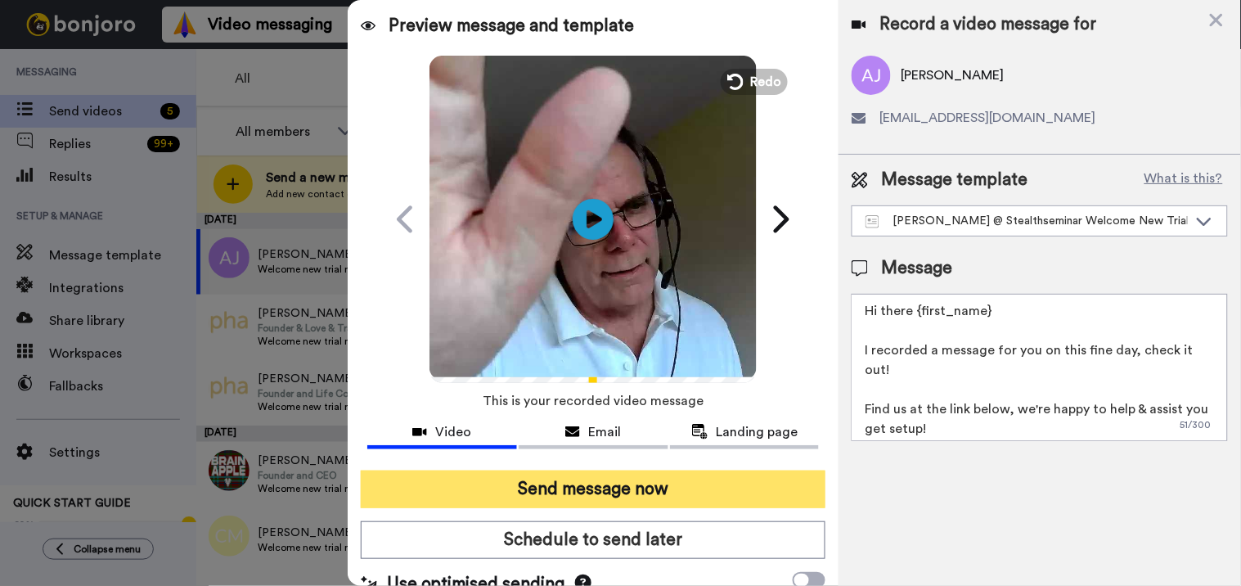
click at [622, 485] on button "Send message now" at bounding box center [593, 489] width 465 height 38
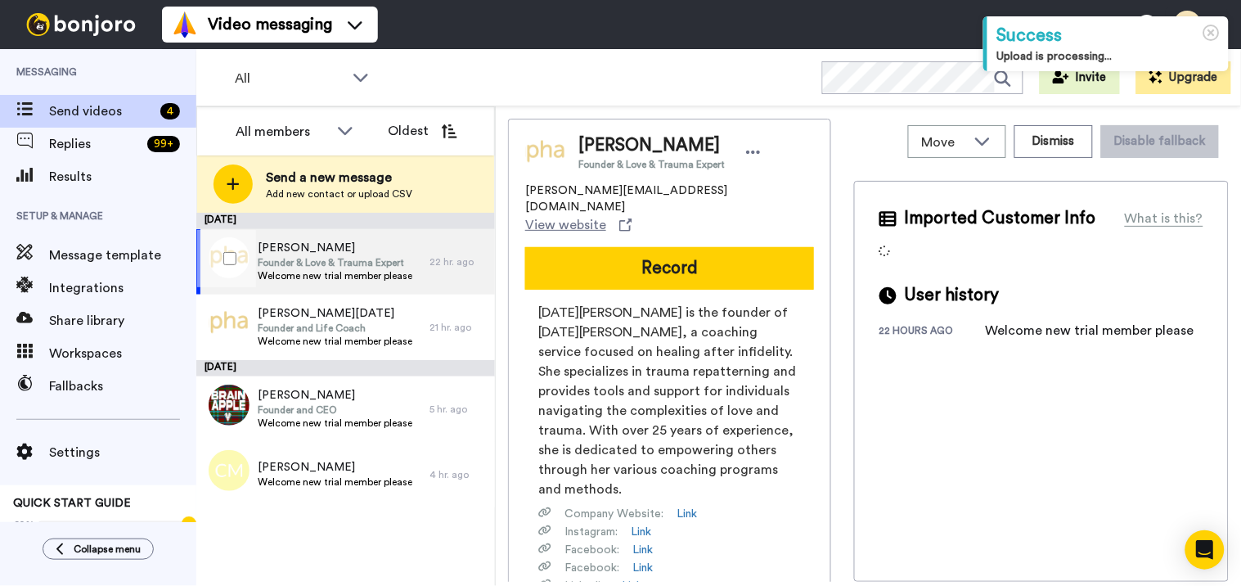
click at [358, 269] on span "Welcome new trial member please" at bounding box center [335, 275] width 155 height 13
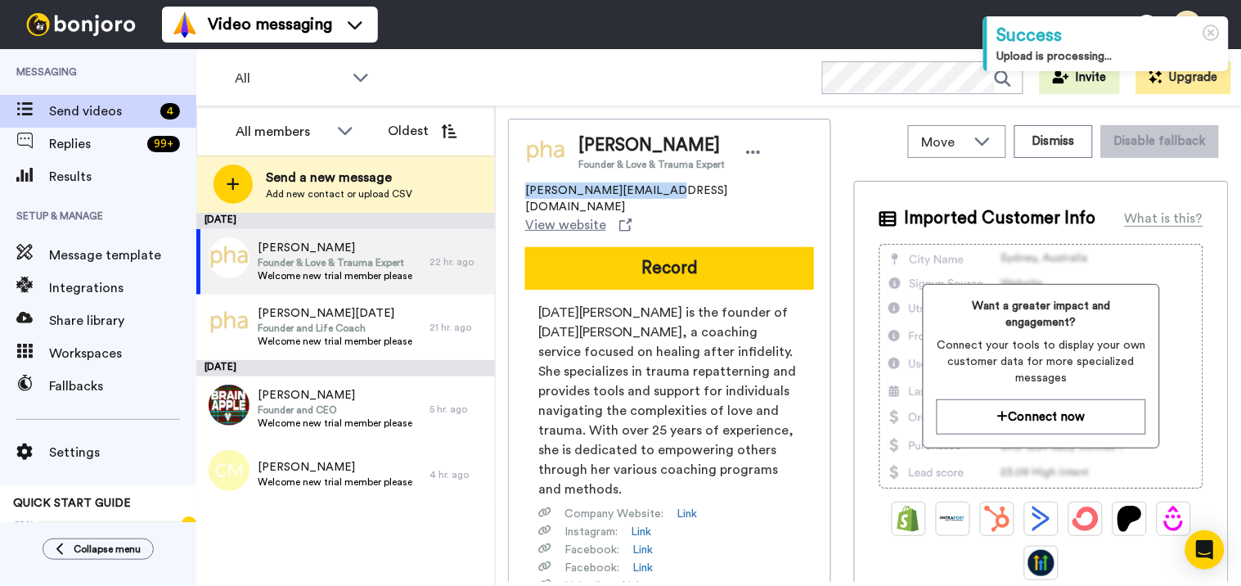
drag, startPoint x: 658, startPoint y: 187, endPoint x: 514, endPoint y: 185, distance: 144.8
click at [514, 185] on div "[PERSON_NAME] Founder & Love & Trauma Expert [PERSON_NAME][EMAIL_ADDRESS][DOMAI…" at bounding box center [669, 424] width 323 height 611
copy span "[PERSON_NAME][EMAIL_ADDRESS][DOMAIN_NAME]"
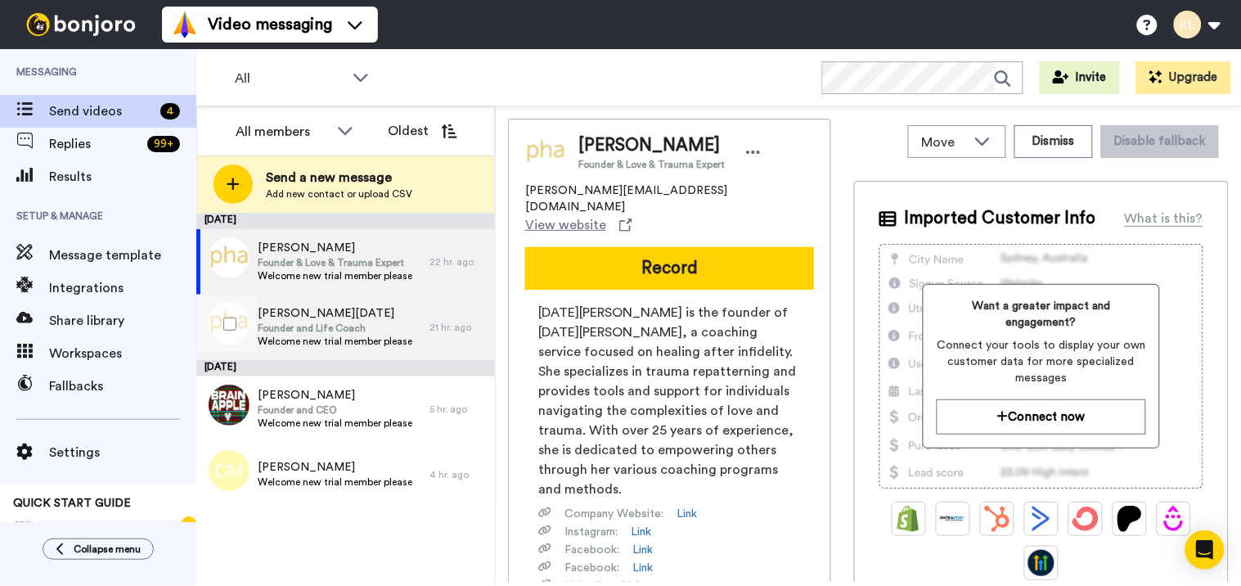
click at [389, 305] on span "[PERSON_NAME][DATE]" at bounding box center [335, 313] width 155 height 16
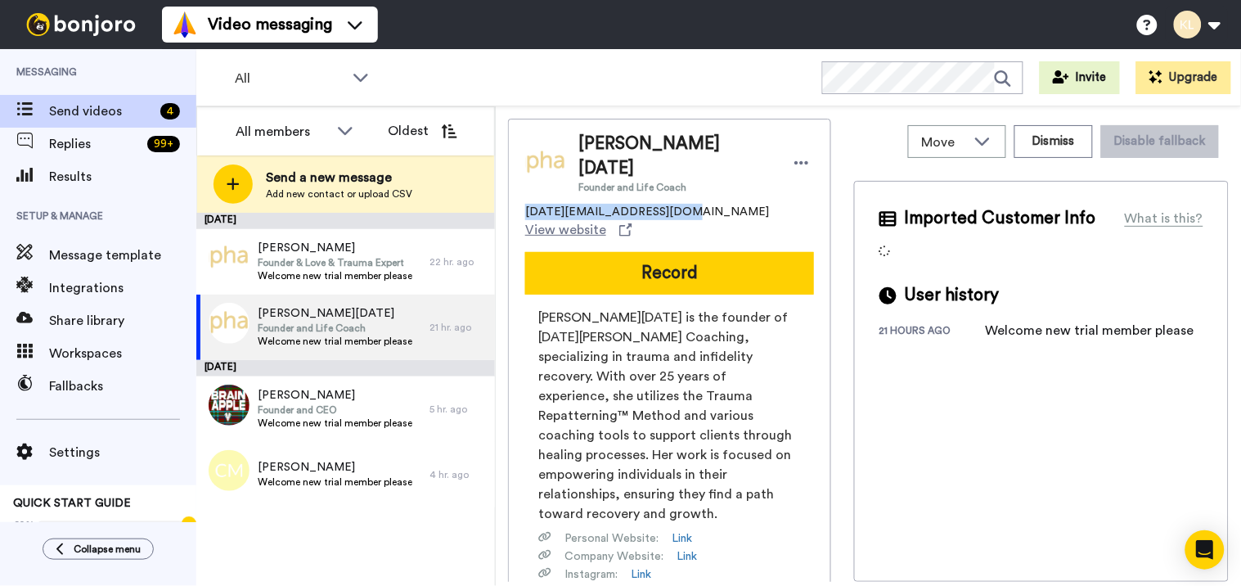
drag, startPoint x: 679, startPoint y: 191, endPoint x: 521, endPoint y: 189, distance: 157.9
click at [521, 189] on div "[PERSON_NAME][DATE] Founder and Life Coach [DATE][EMAIL_ADDRESS][DOMAIN_NAME] V…" at bounding box center [669, 446] width 323 height 654
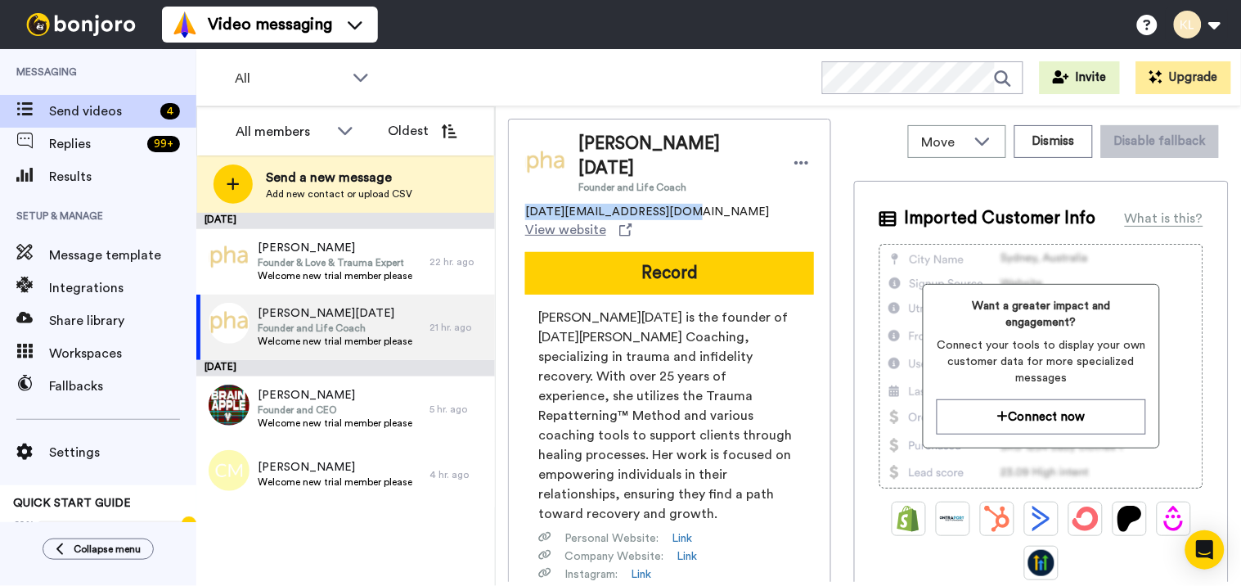
copy span "[DATE][EMAIL_ADDRESS][DOMAIN_NAME]"
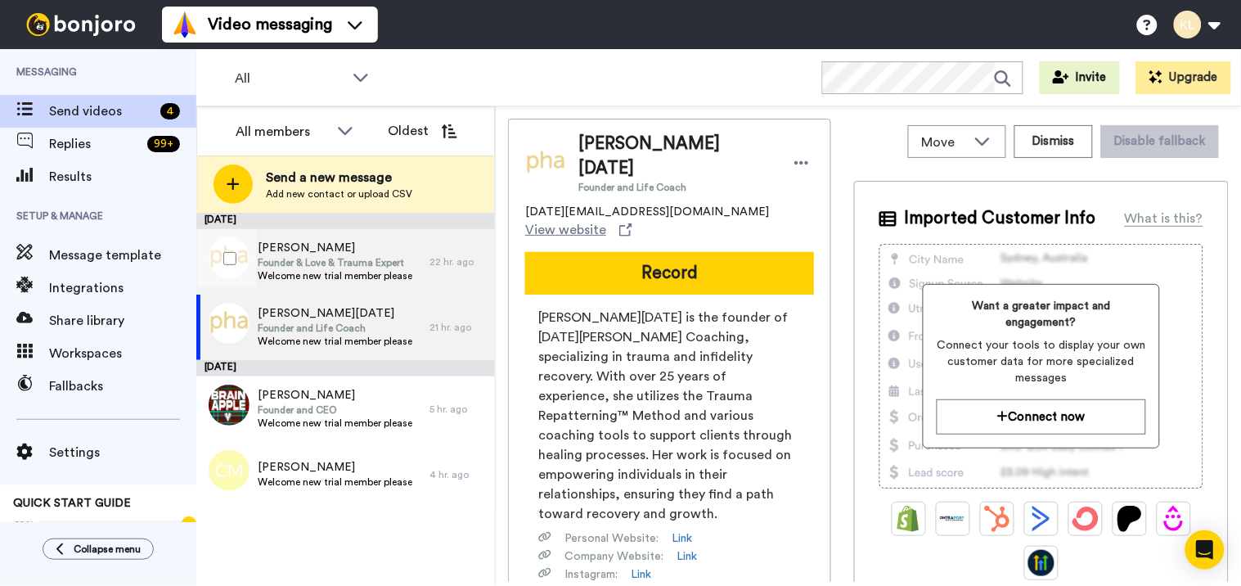
click at [317, 256] on span "Founder & Love & Trauma Expert" at bounding box center [335, 262] width 155 height 13
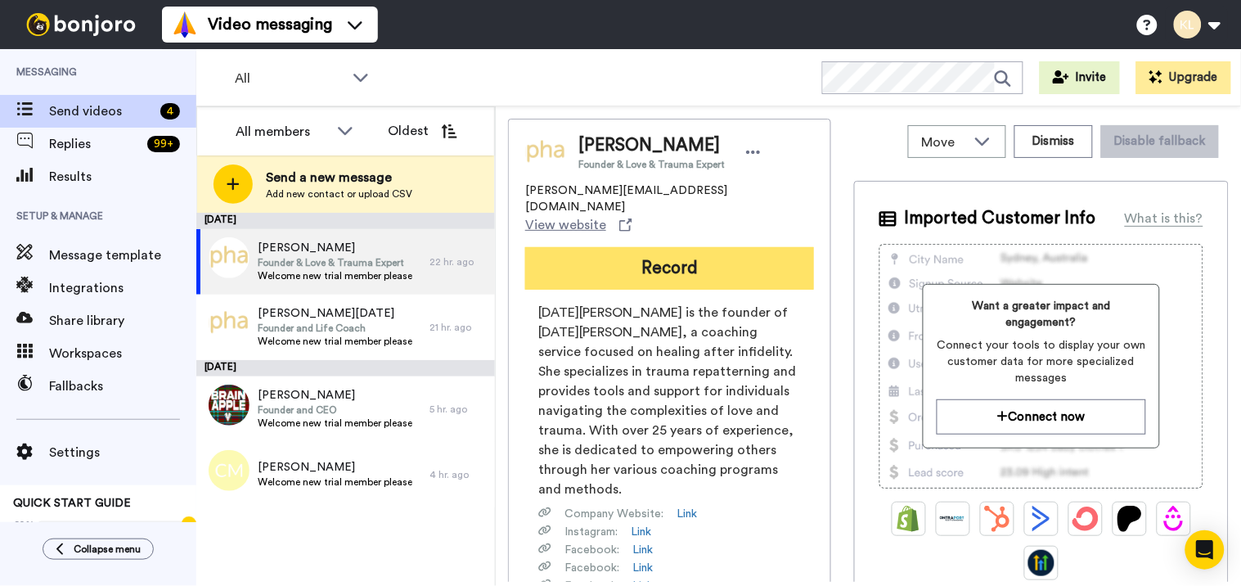
click at [765, 247] on button "Record" at bounding box center [669, 268] width 289 height 43
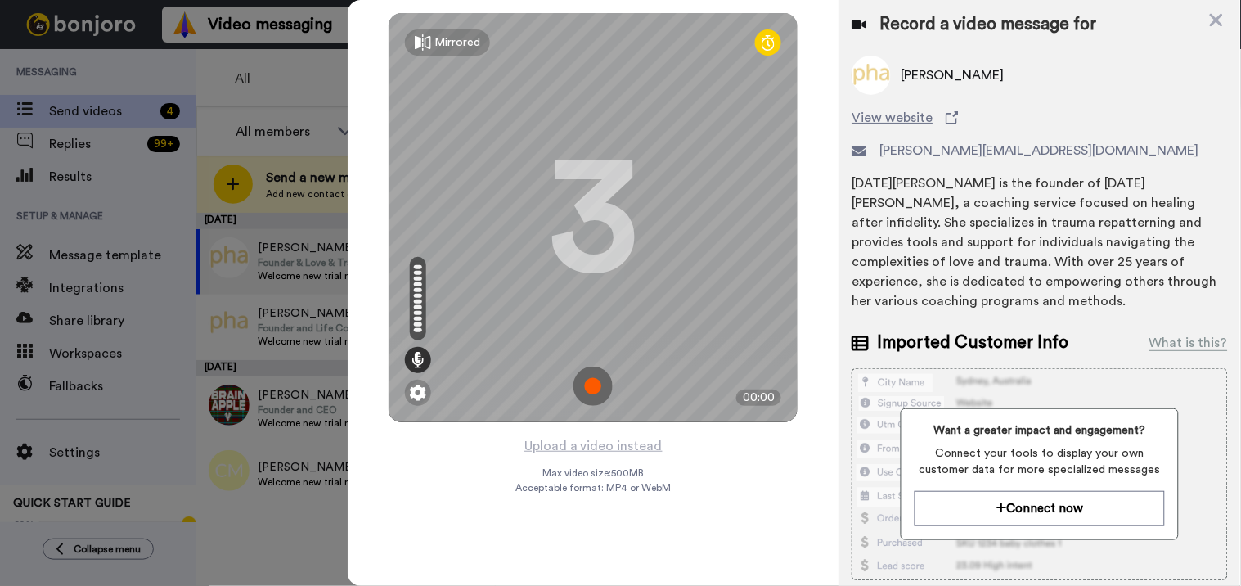
click at [605, 373] on img at bounding box center [592, 385] width 39 height 39
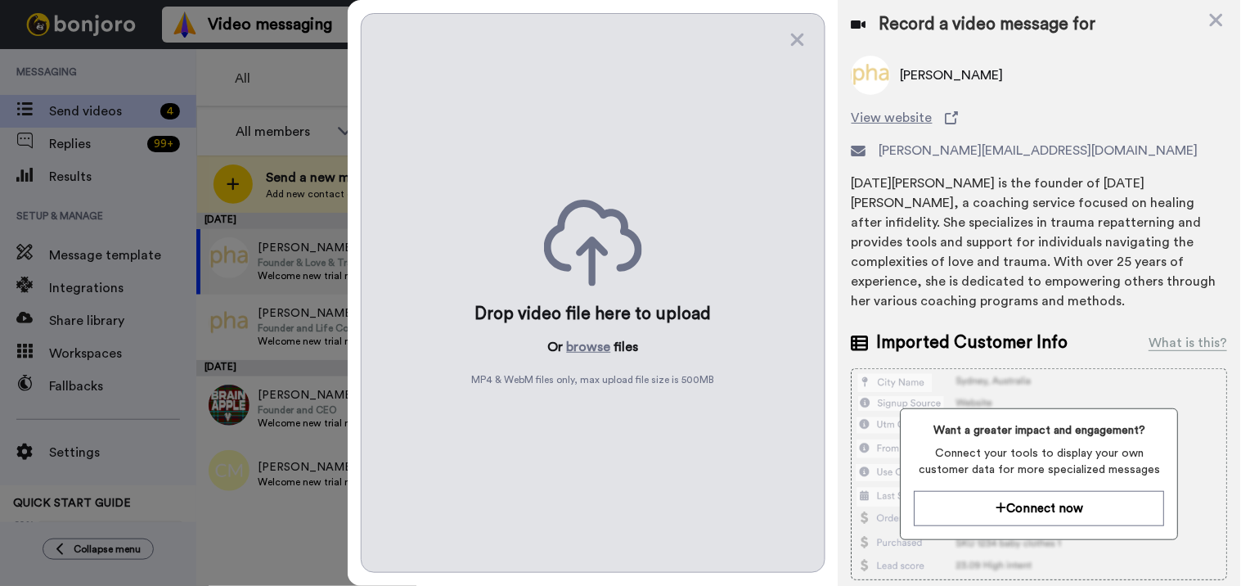
click at [795, 50] on div "Drop video file here to upload Or browse files MP4 & WebM files only, max uploa…" at bounding box center [593, 293] width 465 height 560
click at [798, 41] on icon at bounding box center [798, 40] width 13 height 13
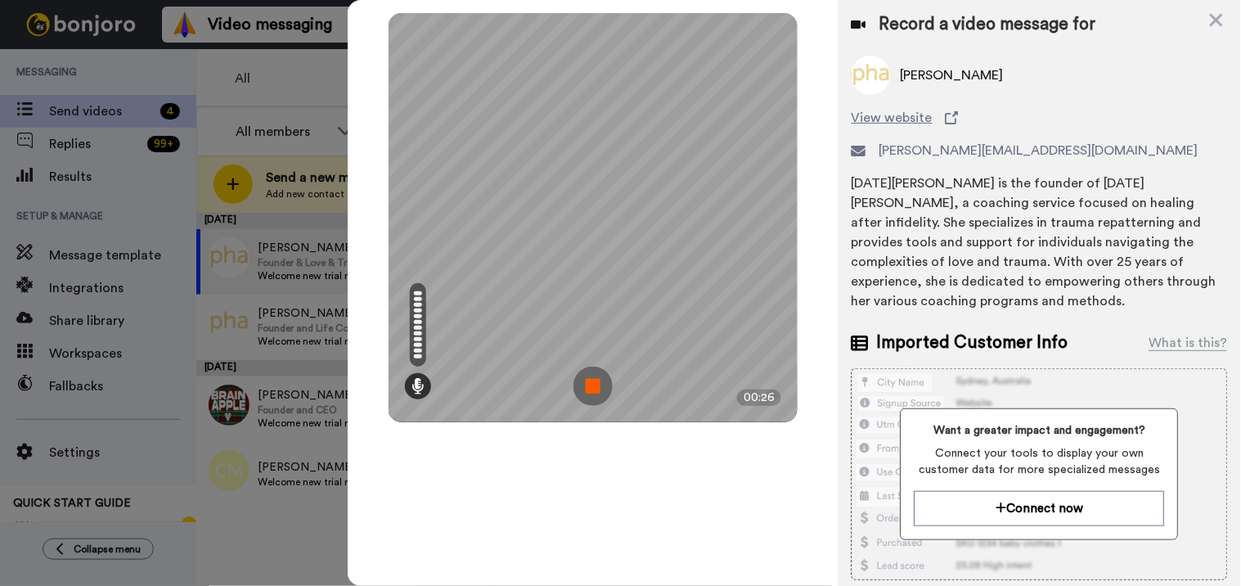
click at [605, 380] on img at bounding box center [592, 385] width 39 height 39
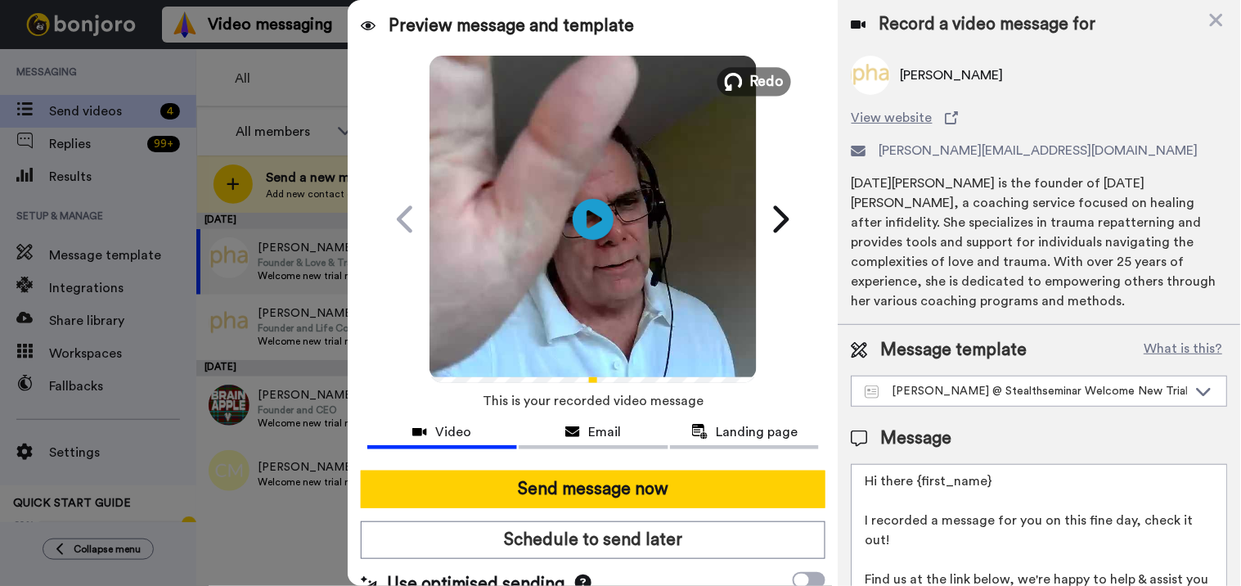
click at [770, 79] on span "Redo" at bounding box center [767, 80] width 34 height 21
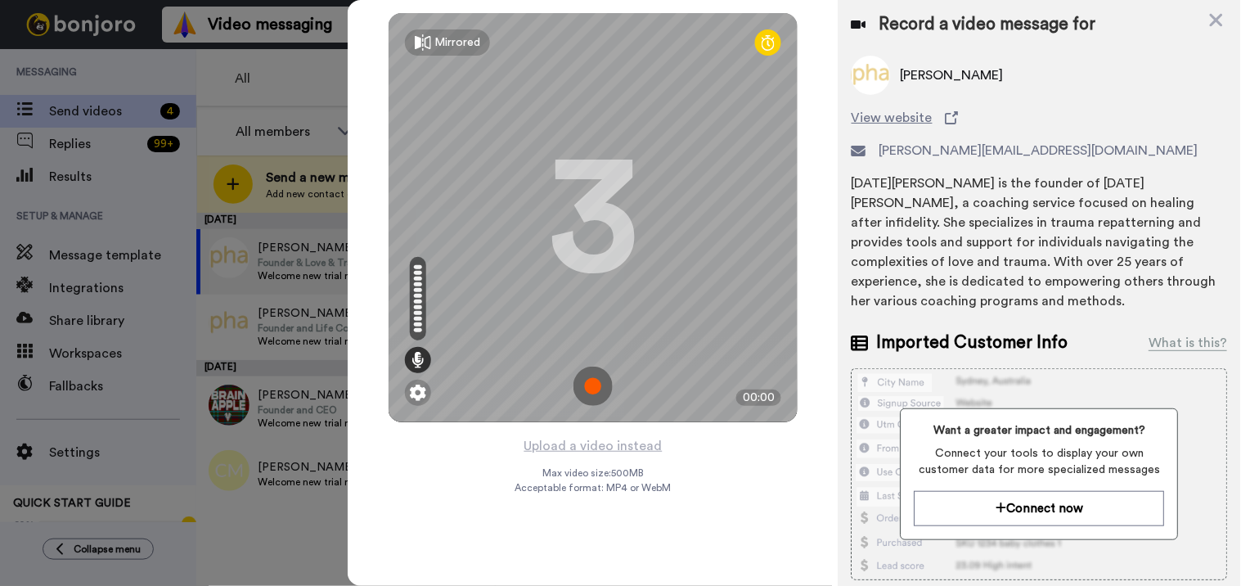
click at [590, 377] on img at bounding box center [592, 385] width 39 height 39
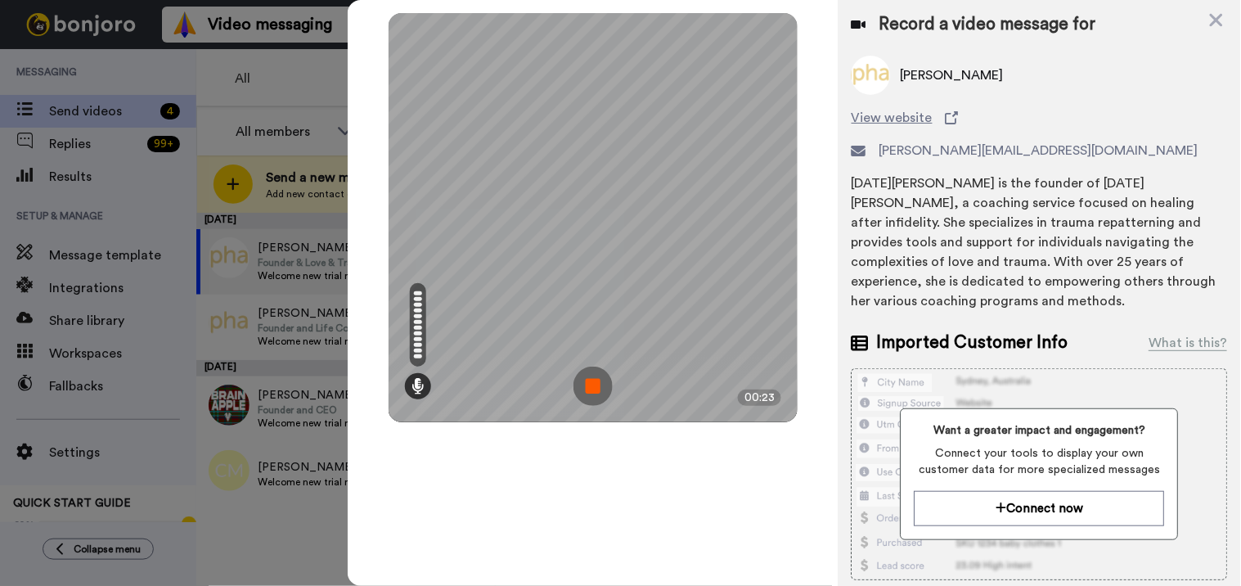
click at [594, 387] on img at bounding box center [592, 385] width 39 height 39
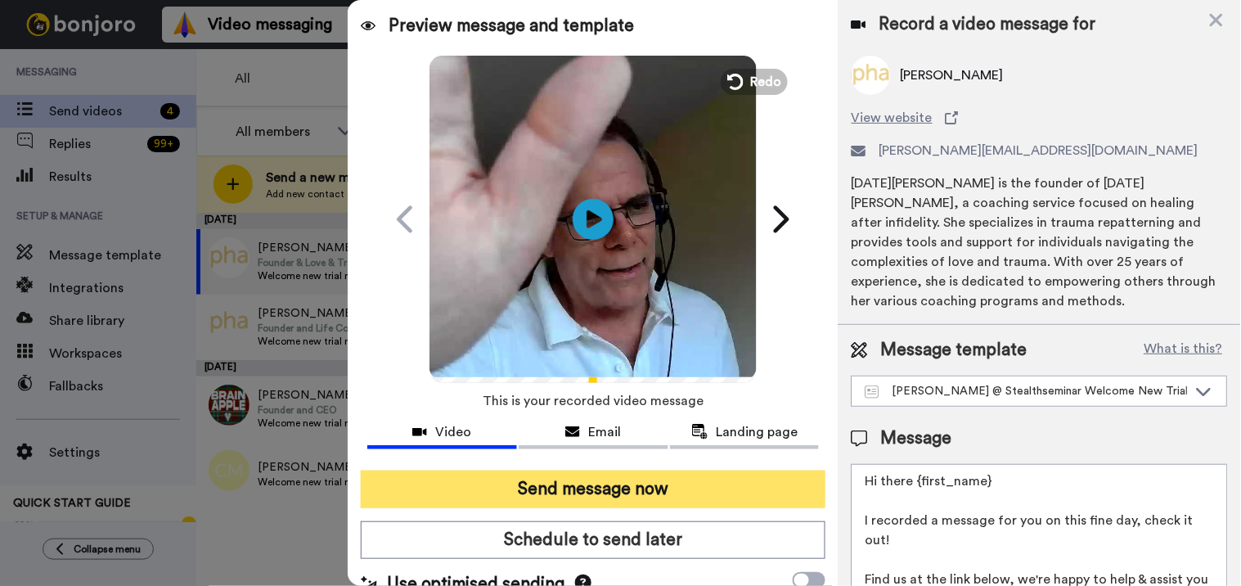
click at [639, 483] on button "Send message now" at bounding box center [593, 489] width 465 height 38
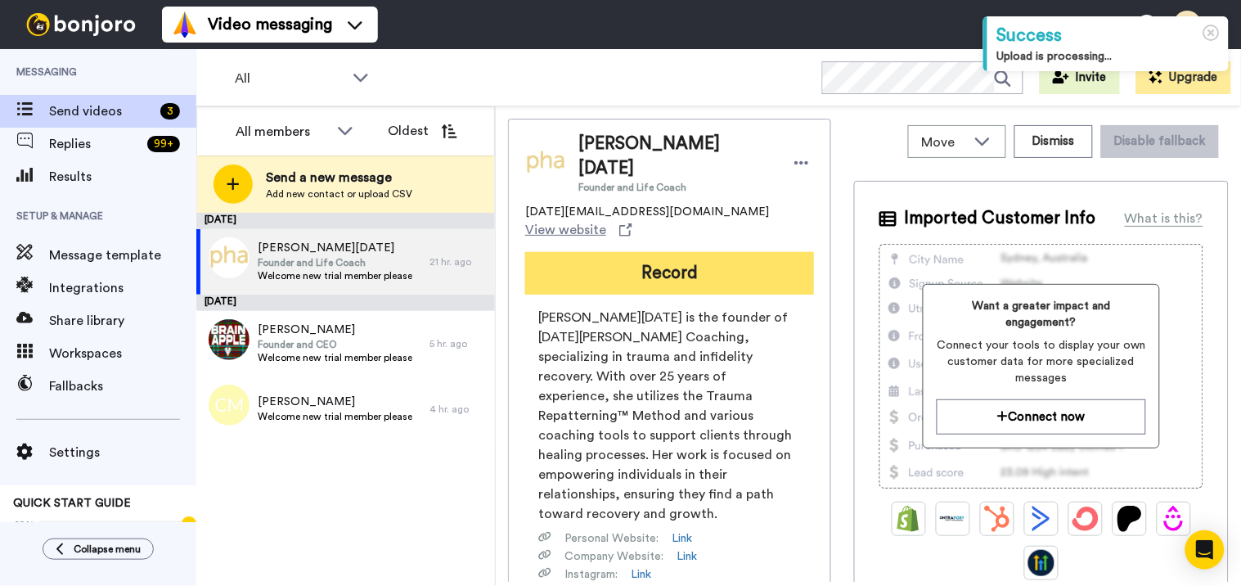
click at [698, 252] on button "Record" at bounding box center [669, 273] width 289 height 43
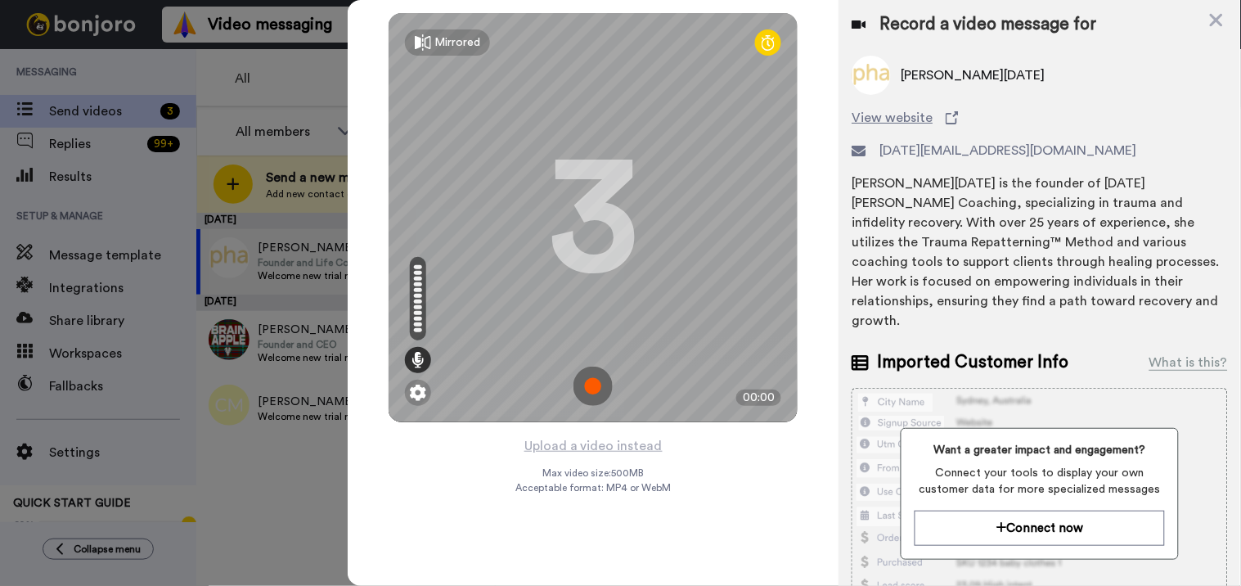
click at [590, 389] on img at bounding box center [592, 385] width 39 height 39
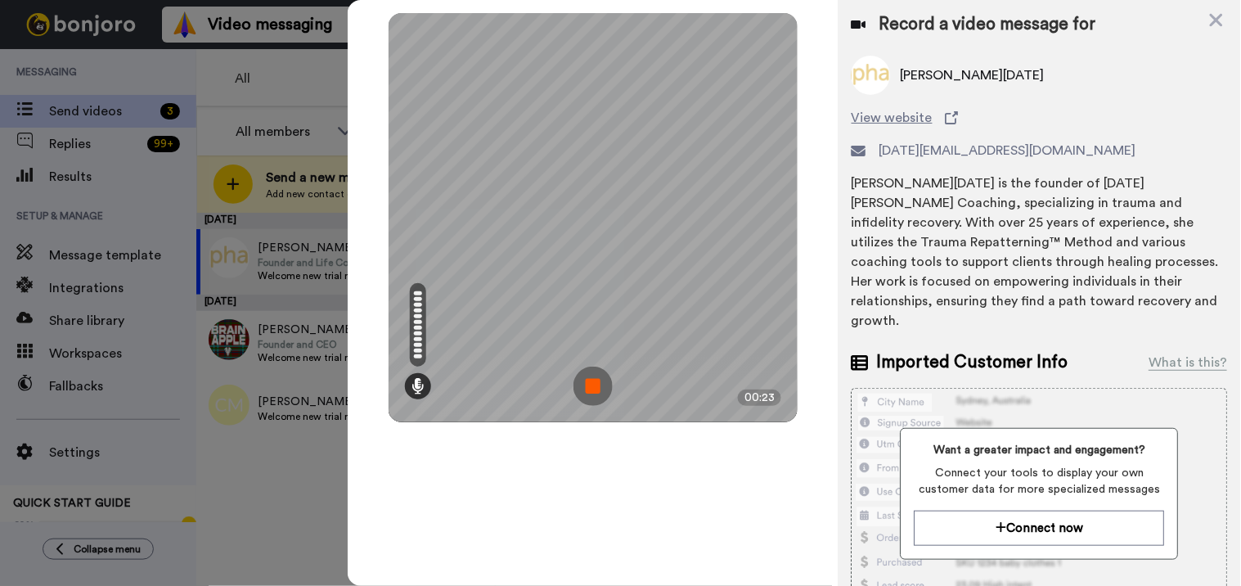
click at [593, 393] on img at bounding box center [592, 385] width 39 height 39
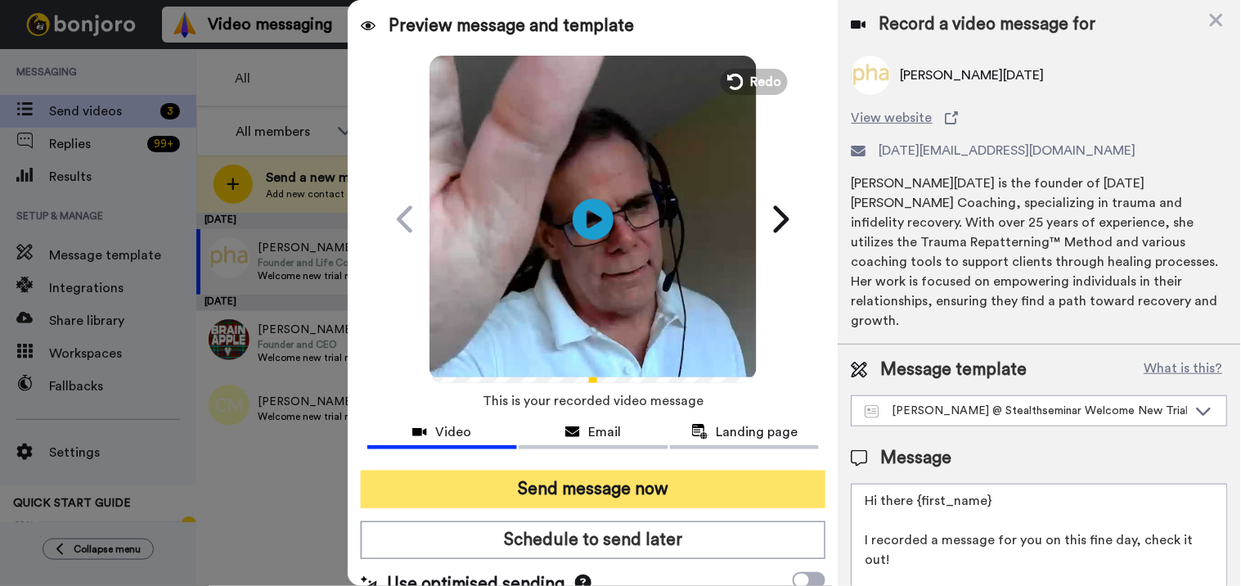
click at [653, 492] on button "Send message now" at bounding box center [593, 489] width 465 height 38
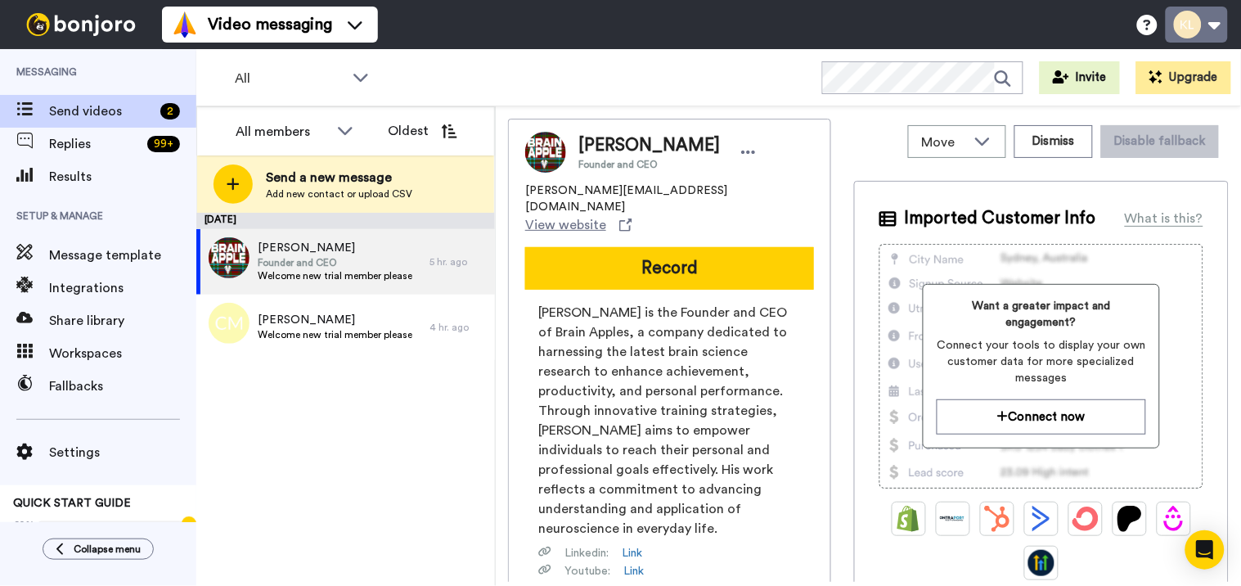
click at [1221, 25] on button at bounding box center [1197, 25] width 62 height 36
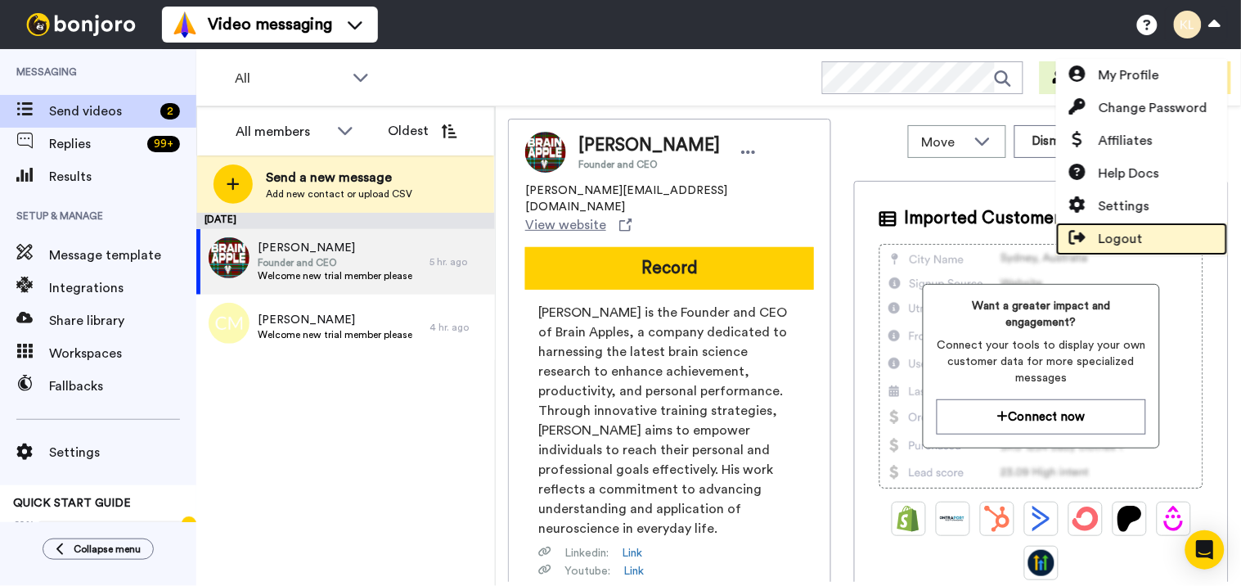
click at [1148, 231] on link "Logout" at bounding box center [1142, 238] width 172 height 33
